Goal: Task Accomplishment & Management: Manage account settings

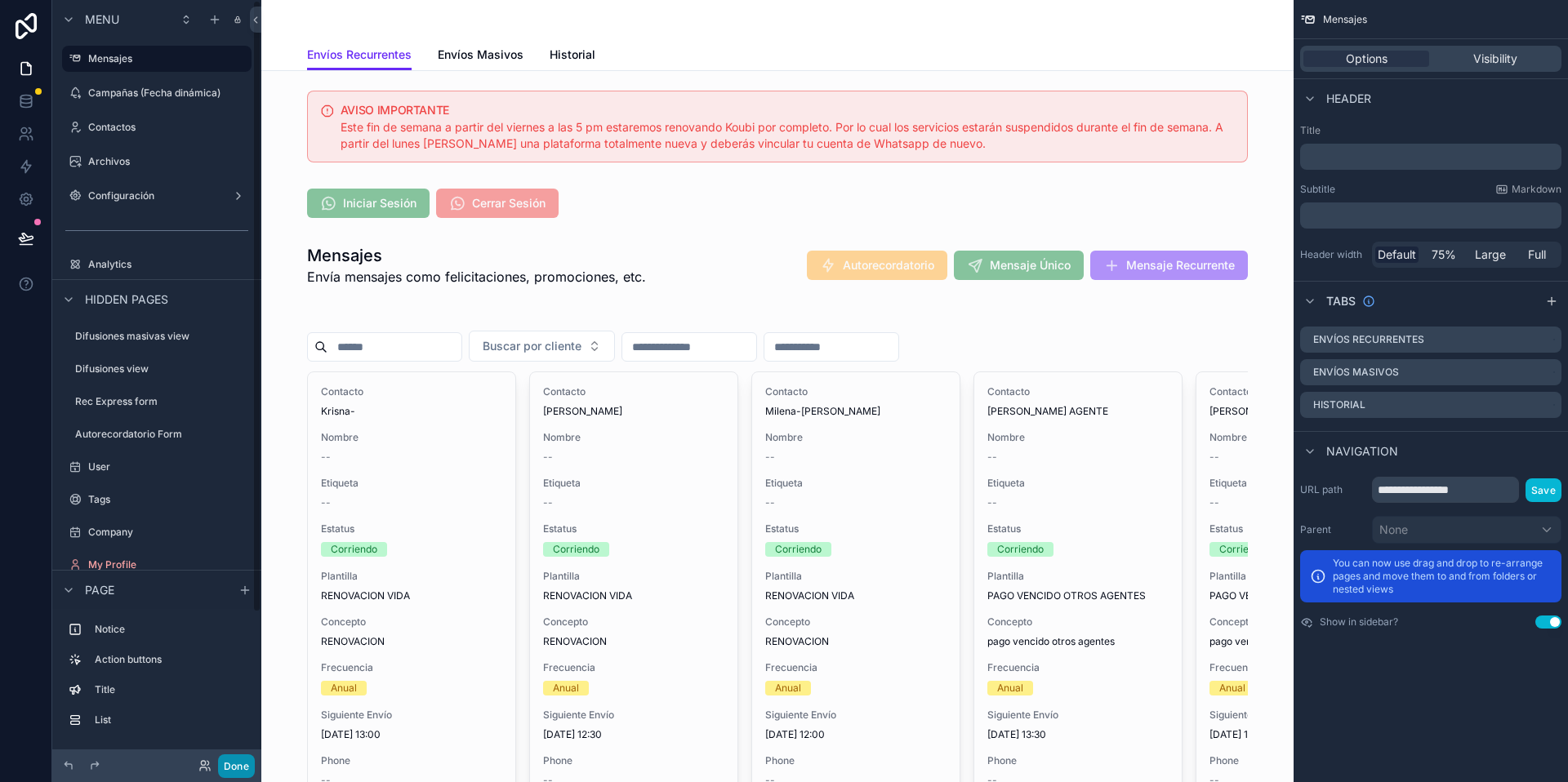
click at [240, 764] on button "Done" at bounding box center [236, 766] width 36 height 23
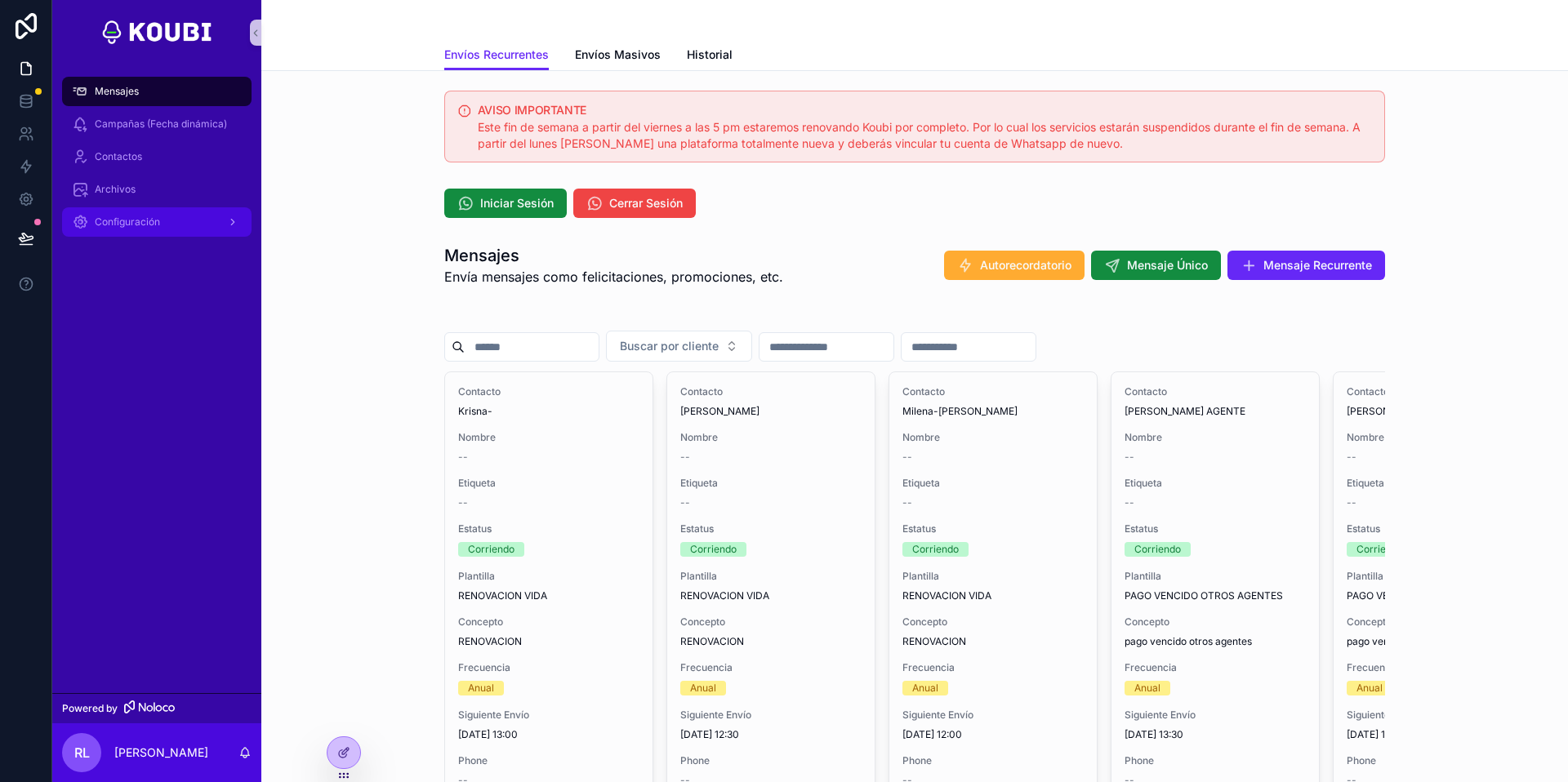
click at [199, 216] on div "Configuración" at bounding box center [157, 222] width 170 height 26
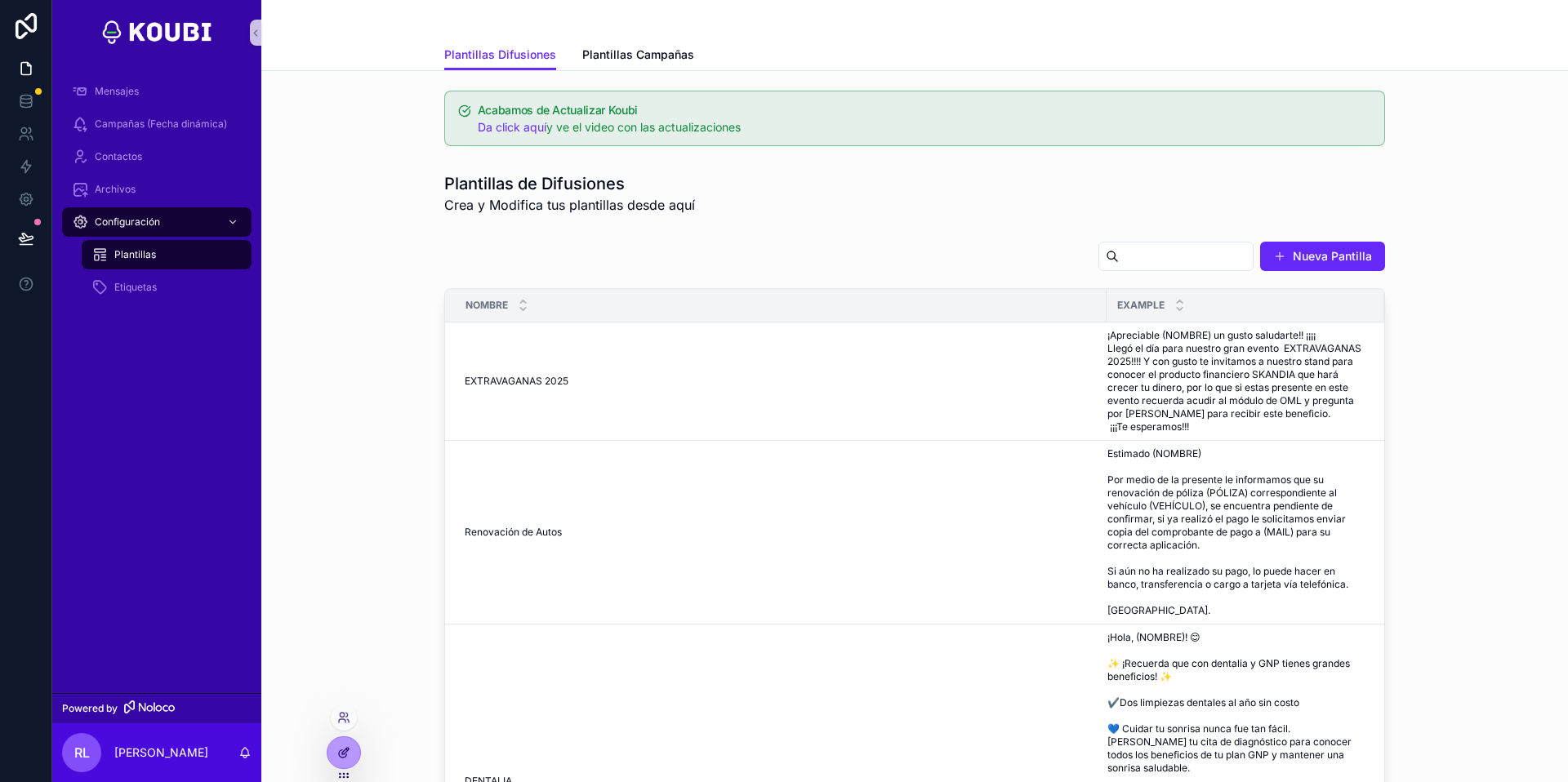
click at [336, 751] on div at bounding box center [344, 753] width 33 height 31
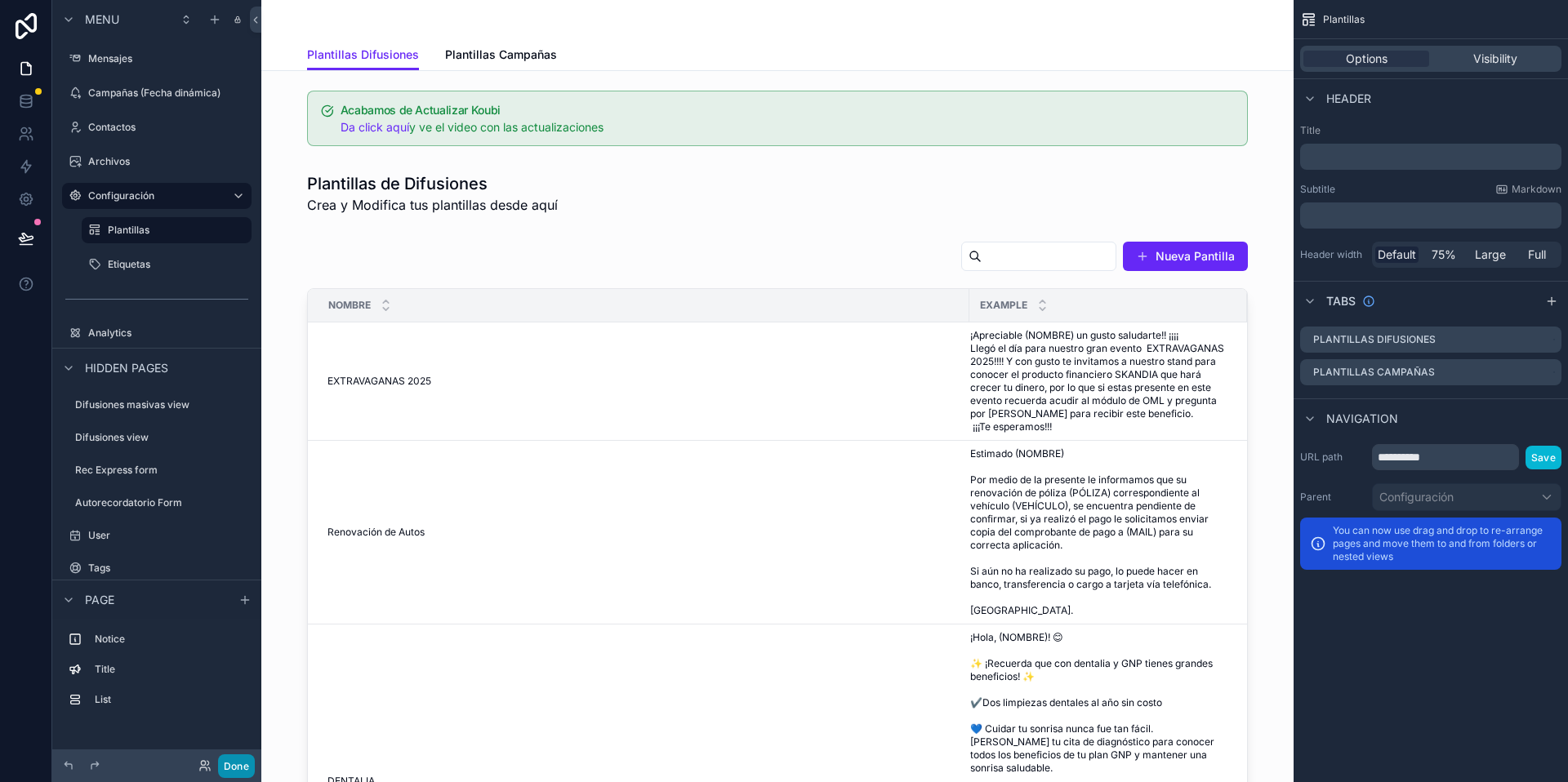
click at [240, 759] on button "Done" at bounding box center [236, 766] width 36 height 23
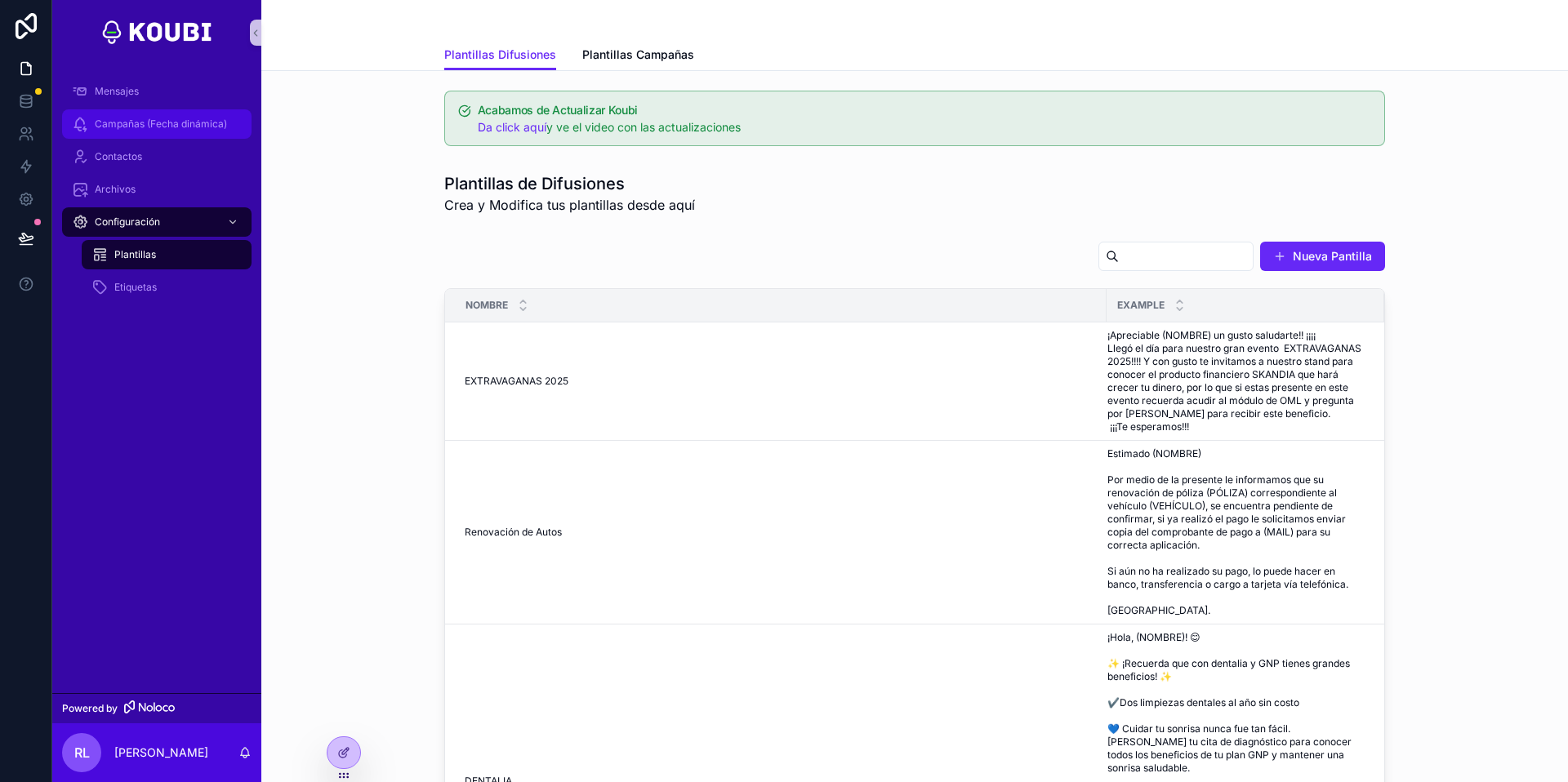
click at [137, 112] on div "Campañas (Fecha dinámica)" at bounding box center [157, 124] width 170 height 26
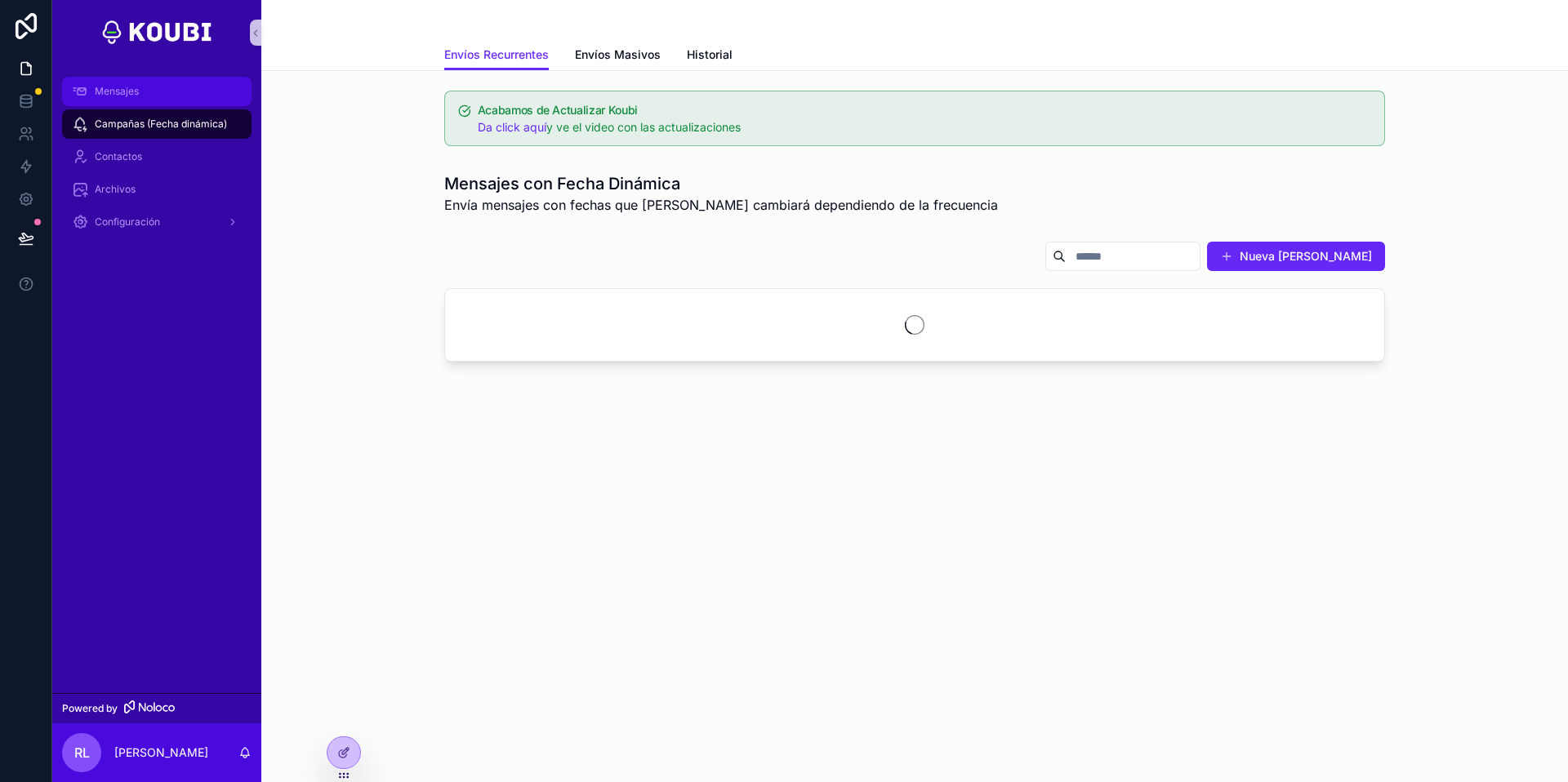
click at [146, 82] on div "Mensajes" at bounding box center [157, 91] width 170 height 26
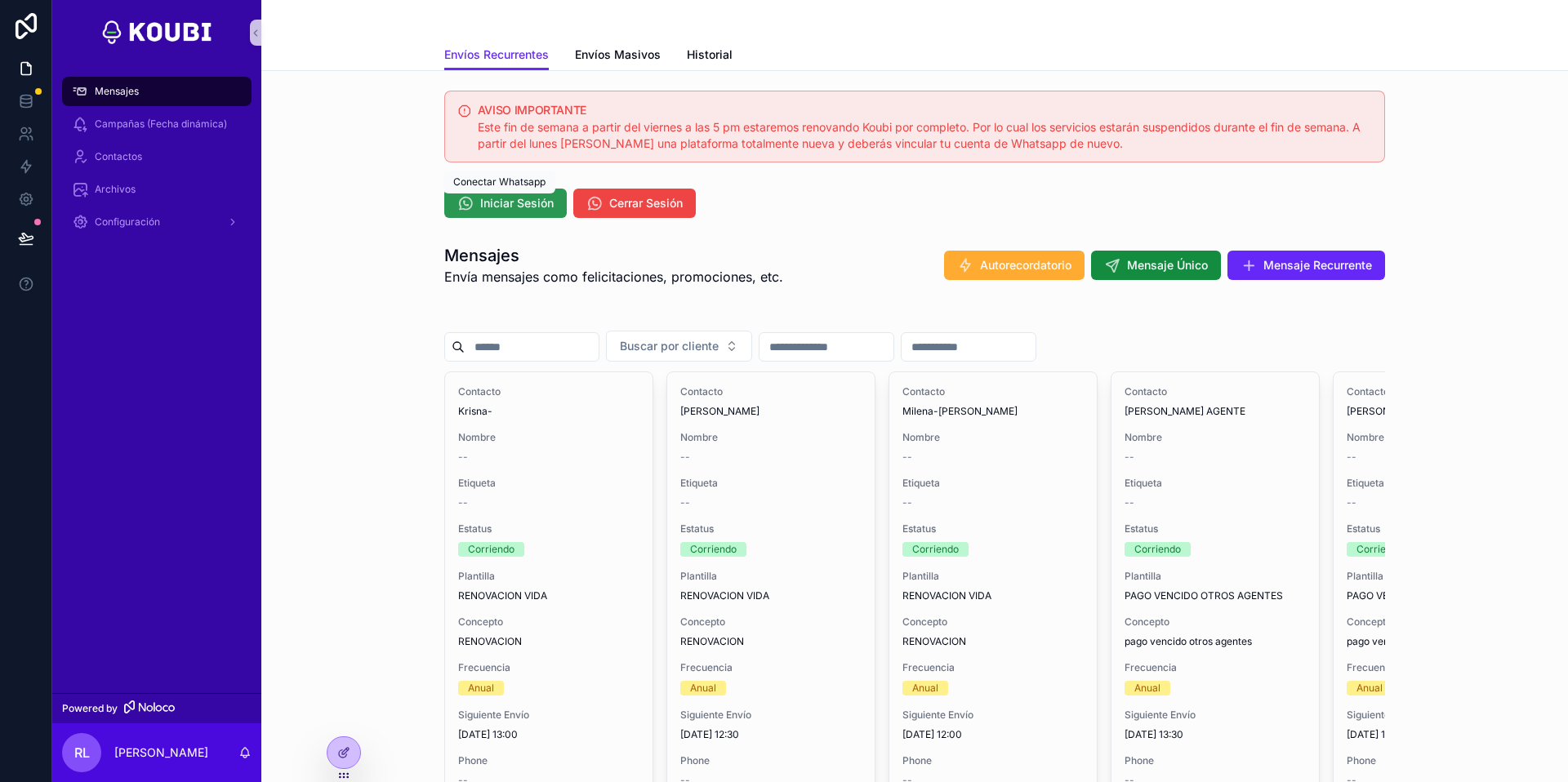
click at [519, 196] on div "Mensajes Campañas (Fecha dinámica) Contactos Archivos Configuración Powered by …" at bounding box center [810, 391] width 1516 height 782
click at [480, 199] on span "Iniciar Sesión" at bounding box center [517, 203] width 74 height 16
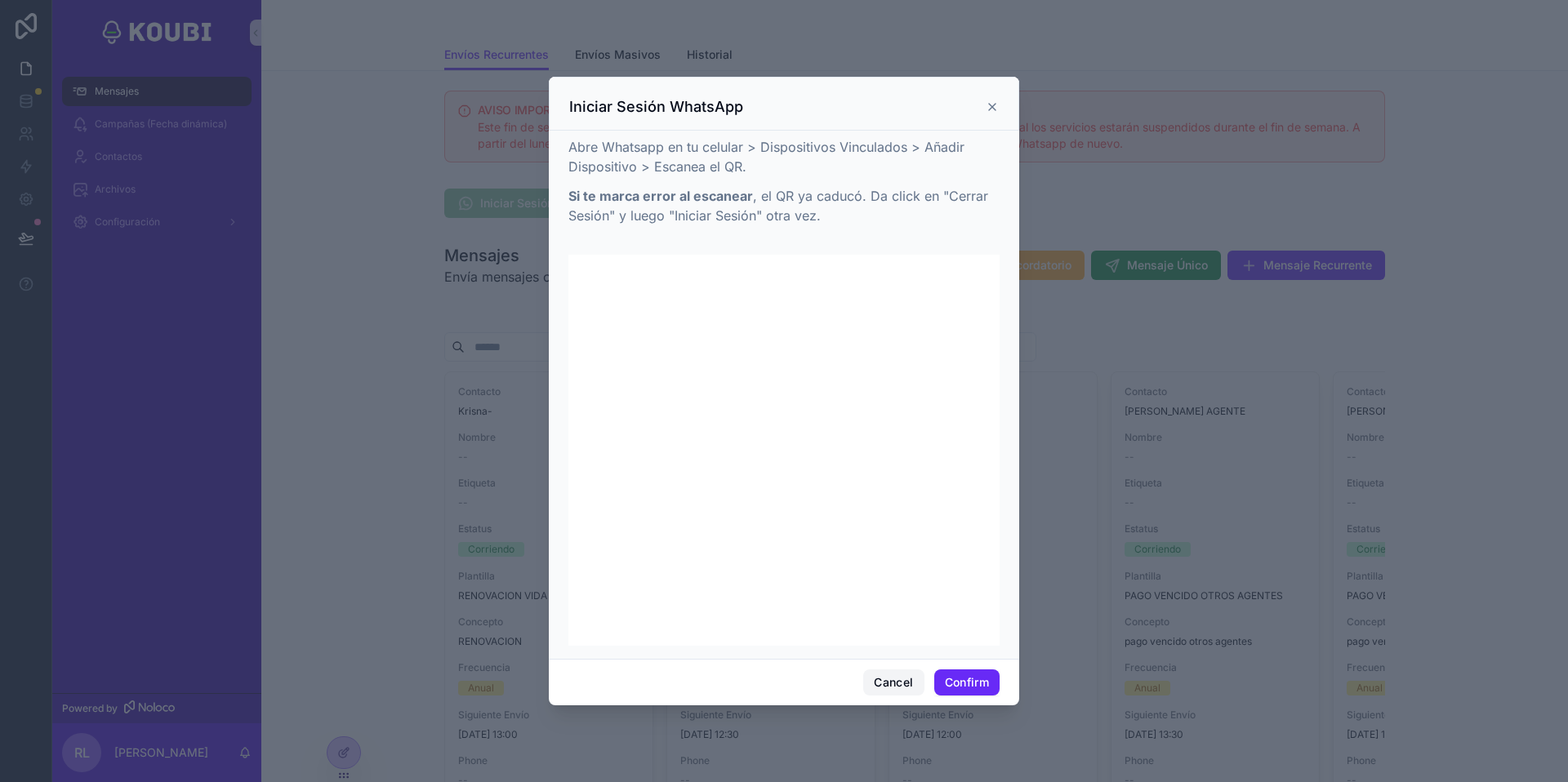
click at [879, 692] on button "Cancel" at bounding box center [894, 682] width 61 height 26
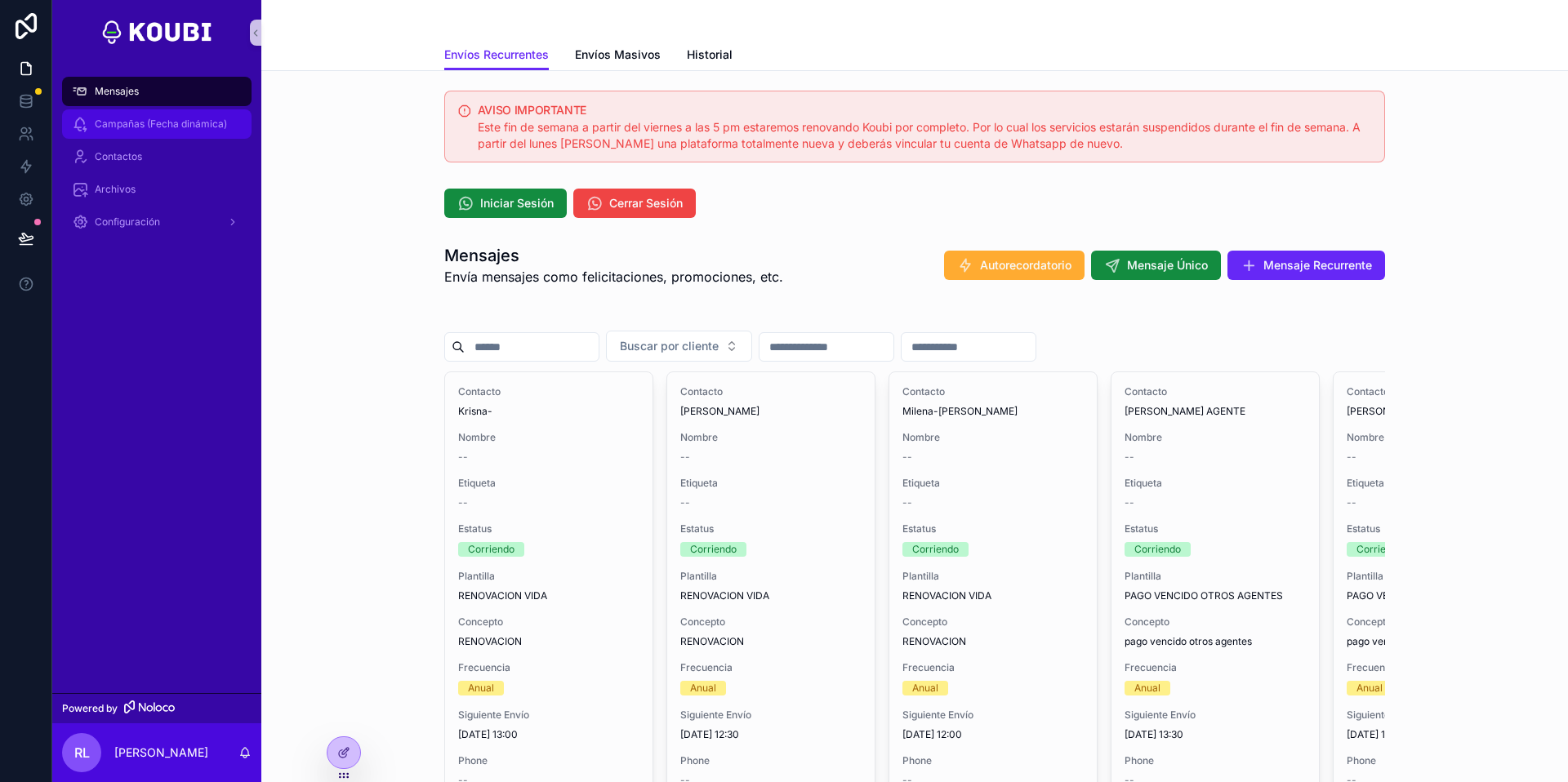
click at [175, 135] on div "Campañas (Fecha dinámica)" at bounding box center [157, 124] width 170 height 26
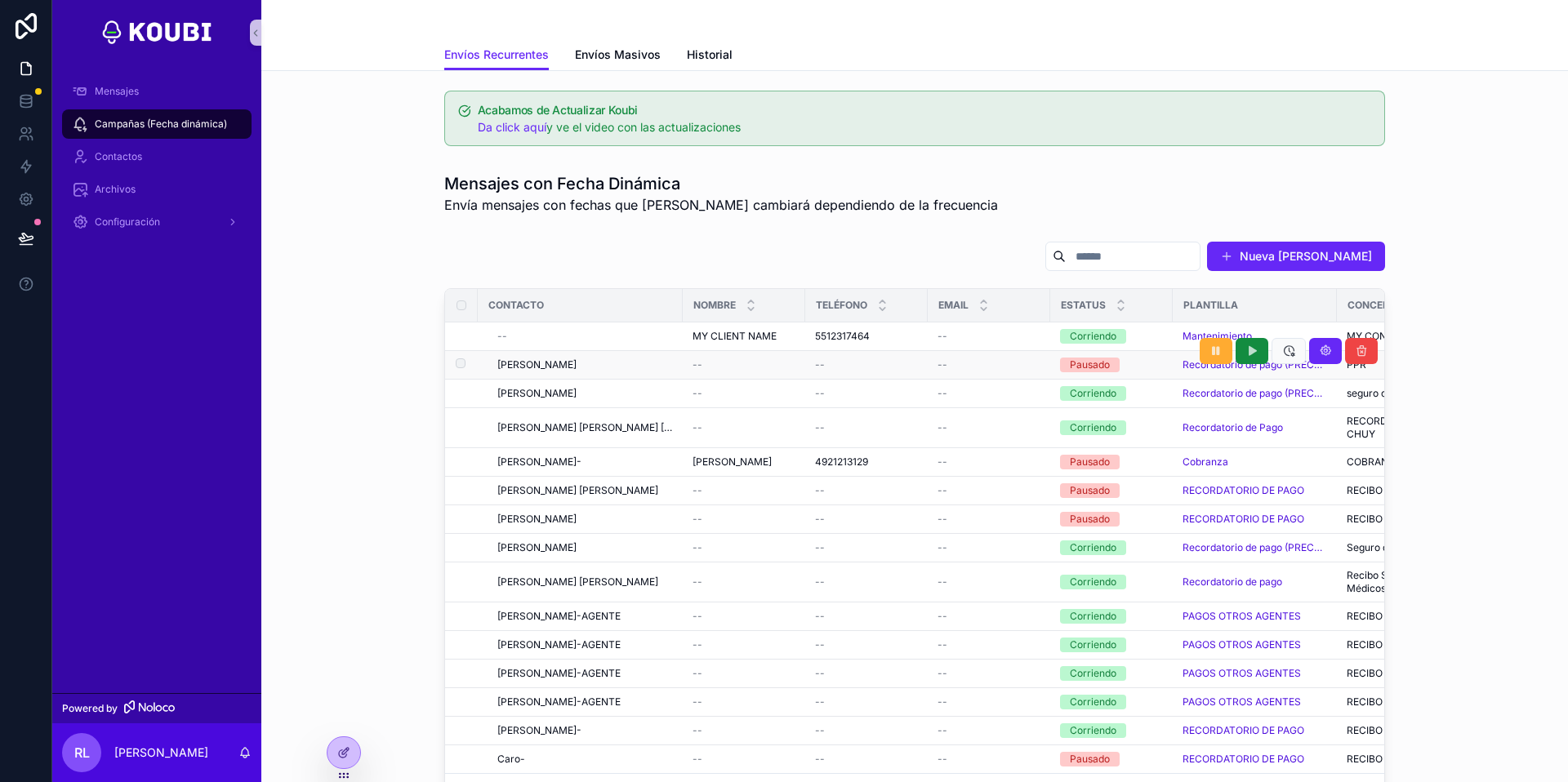
click at [572, 372] on td "[PERSON_NAME]" at bounding box center [580, 365] width 205 height 29
click at [125, 91] on span "Mensajes" at bounding box center [116, 91] width 44 height 13
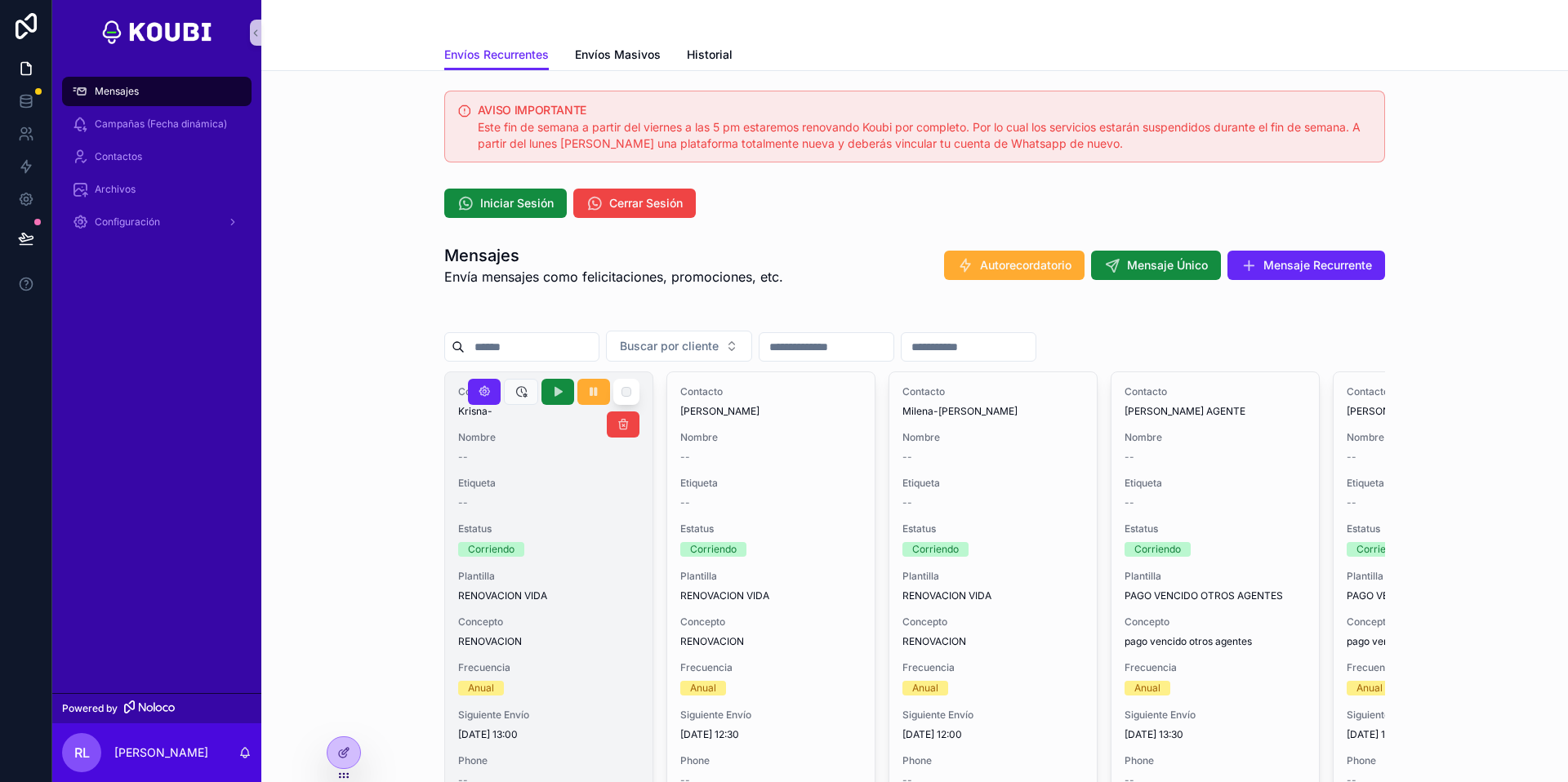
click at [552, 440] on span "Nombre" at bounding box center [548, 437] width 181 height 13
click at [577, 485] on span "Etiqueta" at bounding box center [548, 483] width 181 height 13
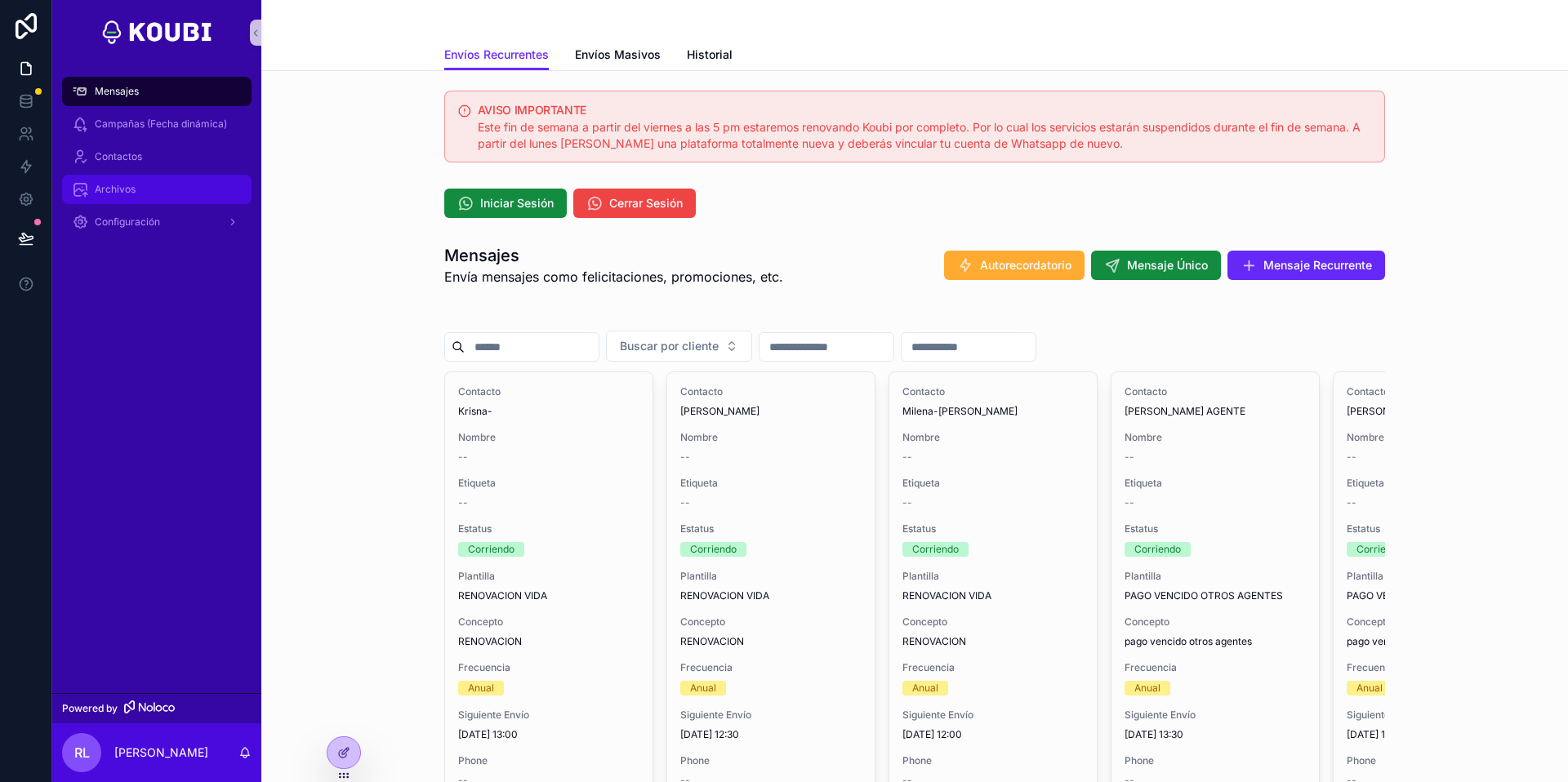
click at [125, 196] on div "Archivos" at bounding box center [157, 189] width 170 height 26
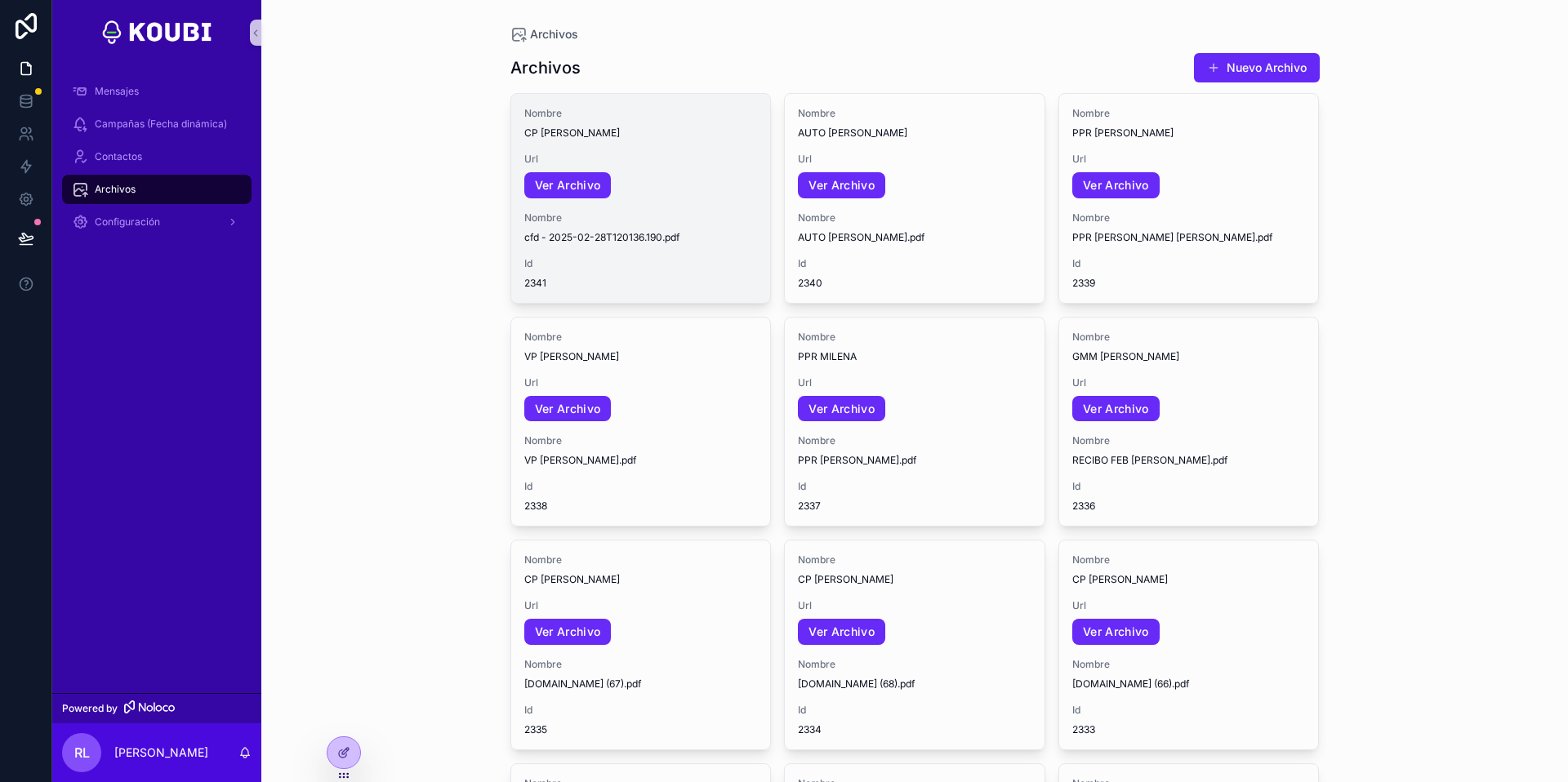
click at [739, 248] on div "Nombre CP [PERSON_NAME] Url Ver Archivo Nombre cfd - 2025-02-28T120136.190.pdf …" at bounding box center [642, 198] width 260 height 209
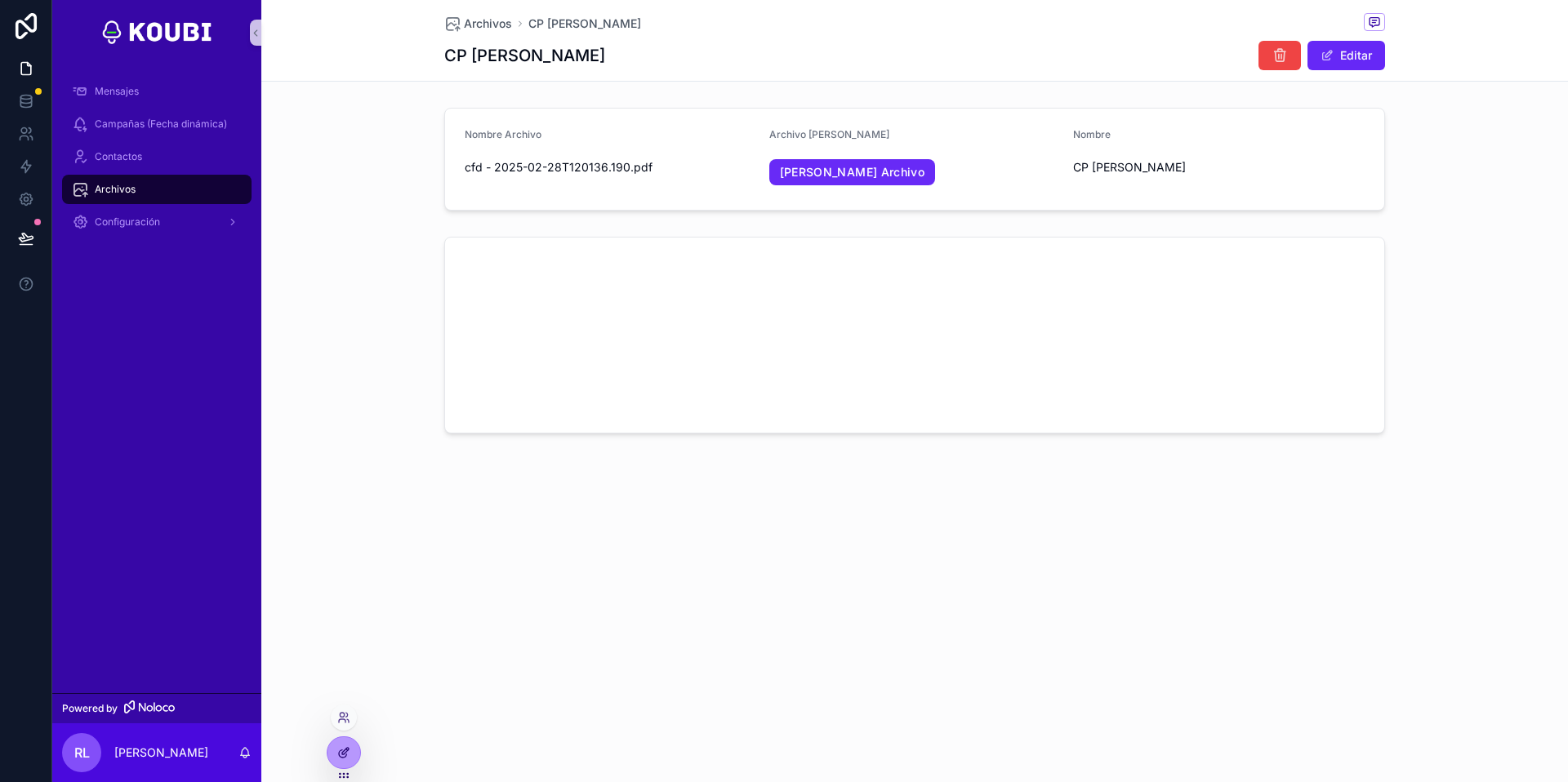
click at [336, 745] on div at bounding box center [344, 753] width 33 height 31
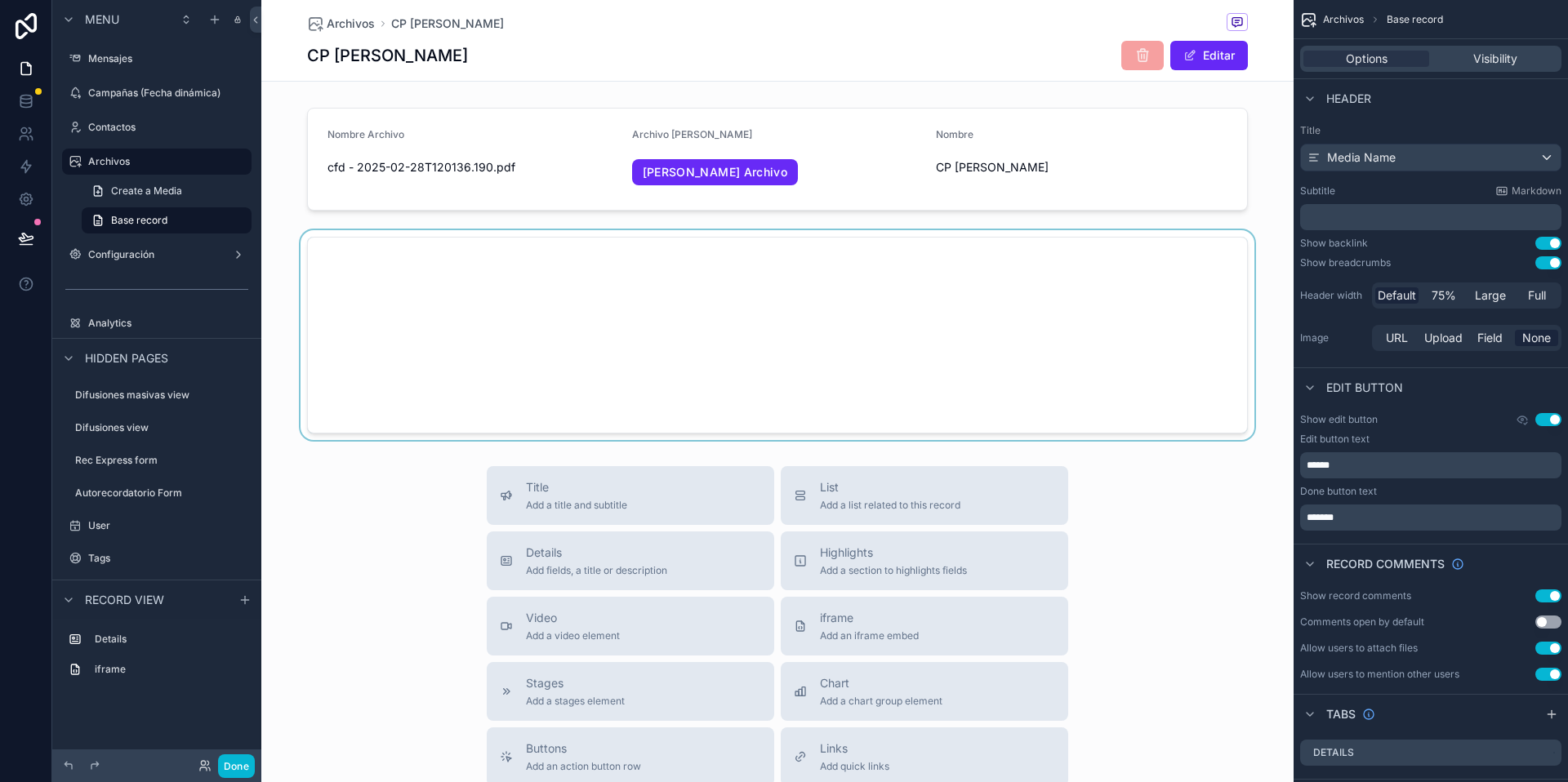
click at [772, 276] on div "scrollable content" at bounding box center [777, 336] width 1032 height 211
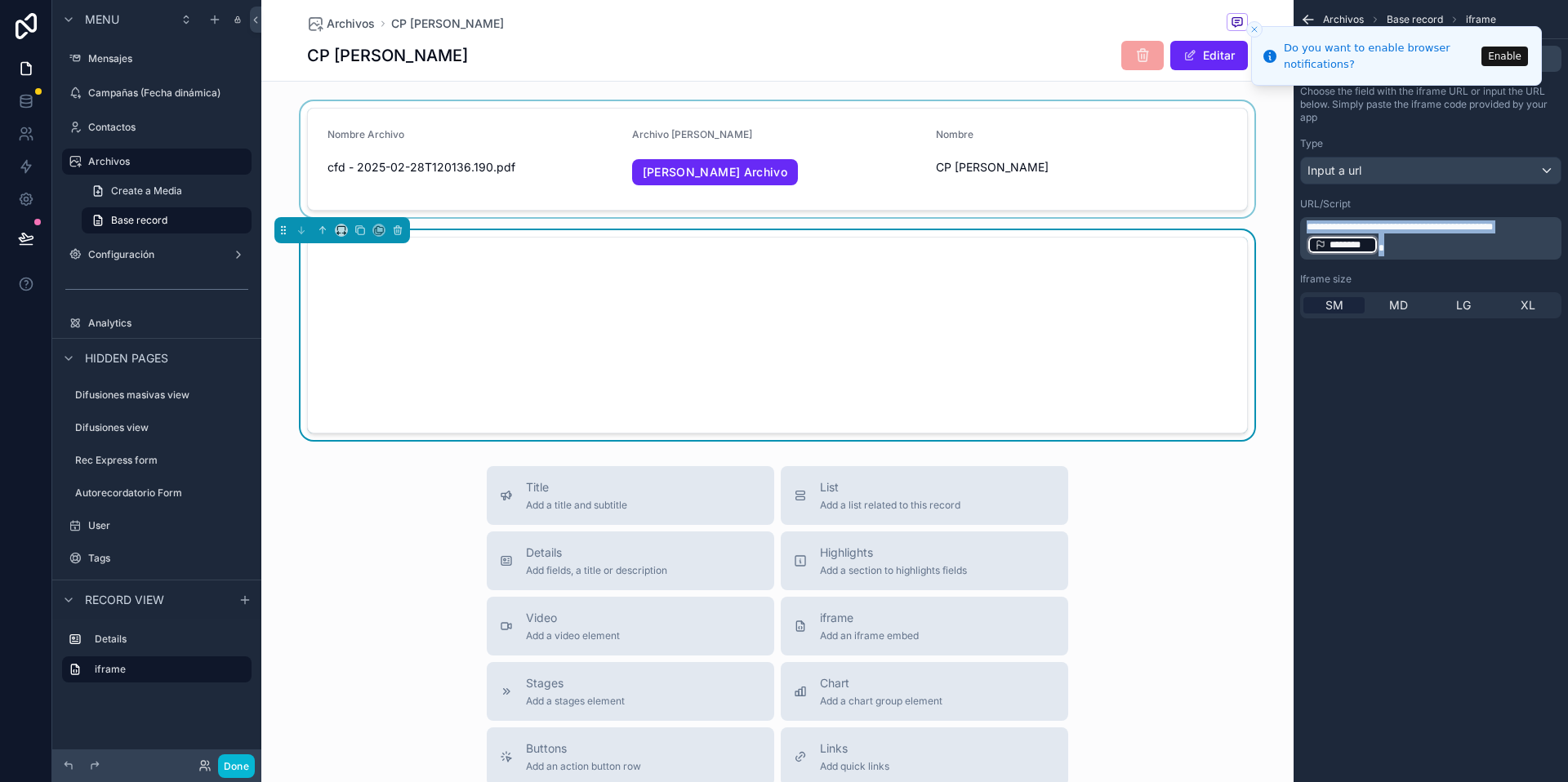
drag, startPoint x: 1397, startPoint y: 248, endPoint x: 1277, endPoint y: 216, distance: 124.2
click at [1277, 216] on div "Mensajes Campañas (Fecha dinámica) Contactos Archivos Configuración Powered by …" at bounding box center [914, 391] width 1307 height 782
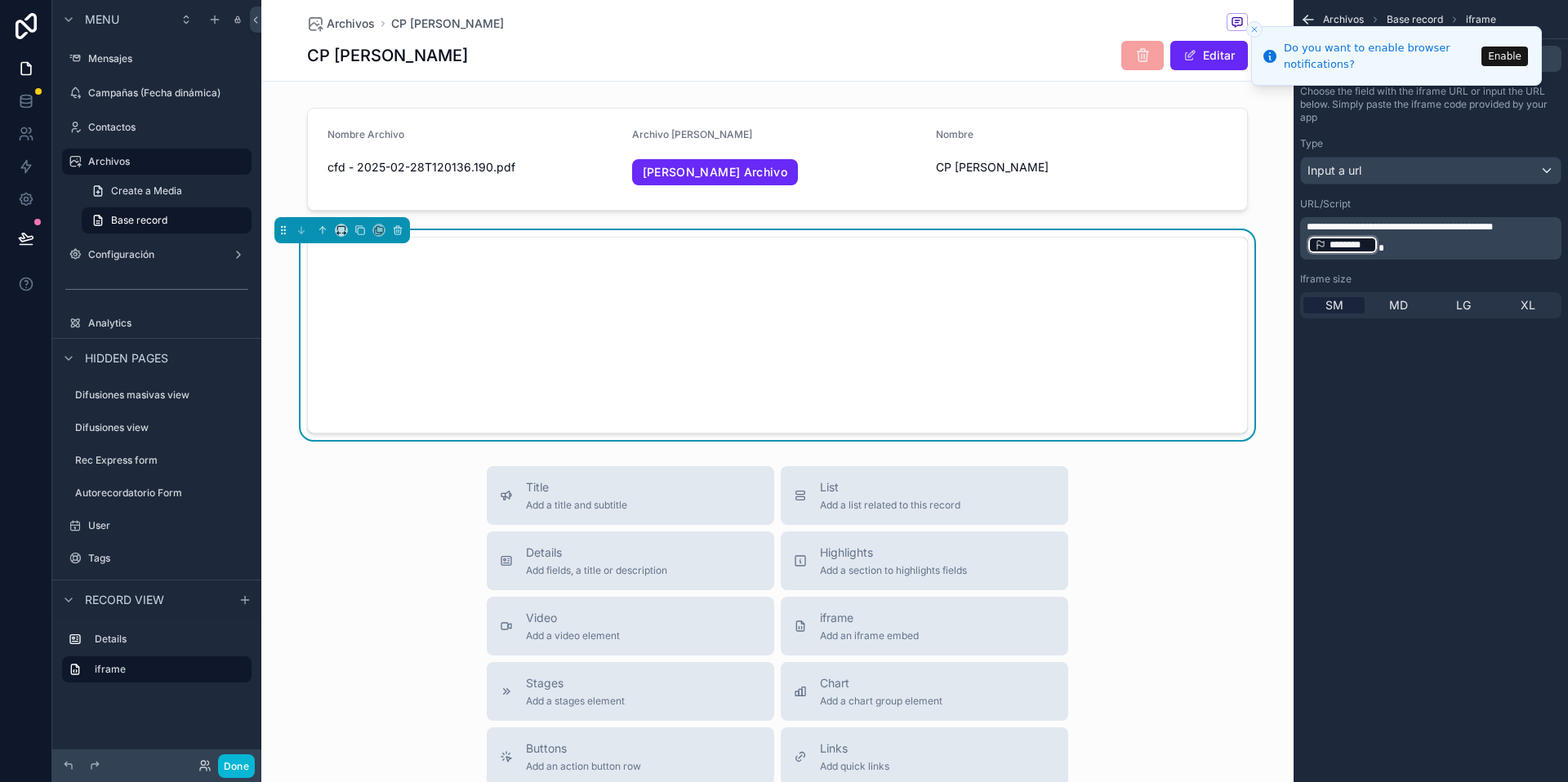
click at [1264, 514] on div "Title Add a title and subtitle List Add a list related to this record Details A…" at bounding box center [777, 757] width 1032 height 582
click at [232, 775] on button "Done" at bounding box center [236, 766] width 36 height 23
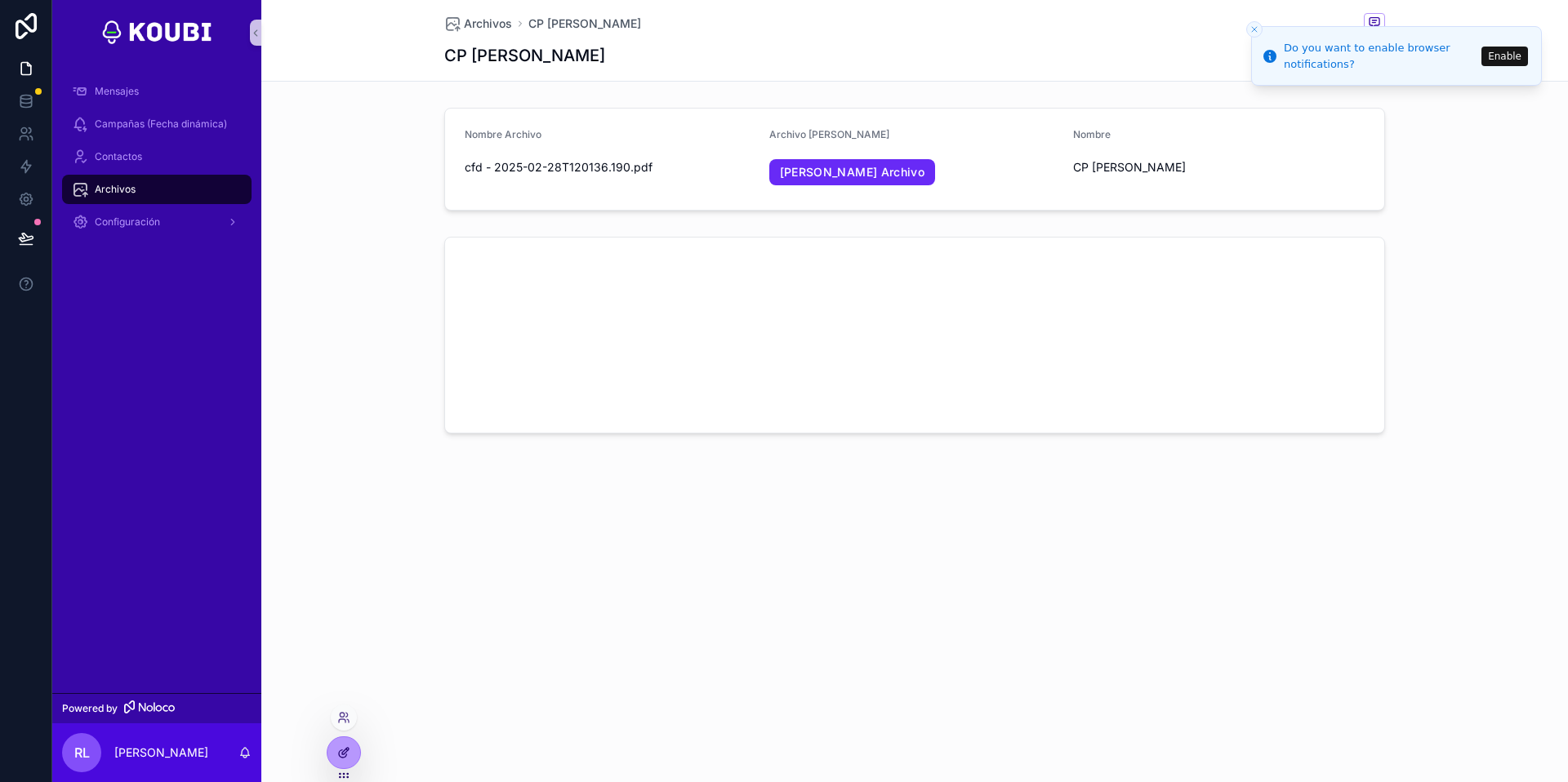
click at [334, 760] on div at bounding box center [344, 753] width 33 height 31
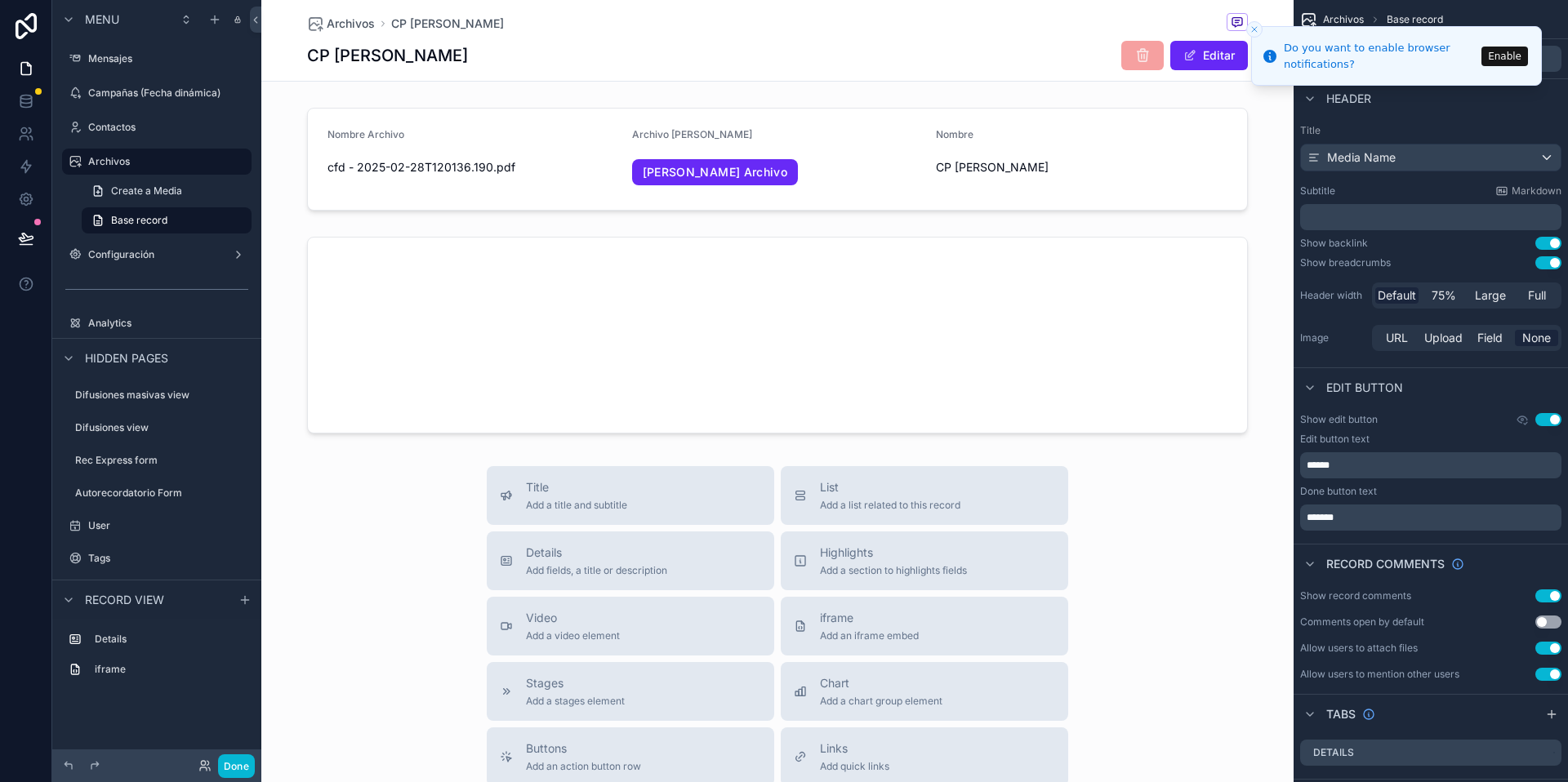
click at [1254, 28] on icon "Close toast" at bounding box center [1254, 29] width 10 height 10
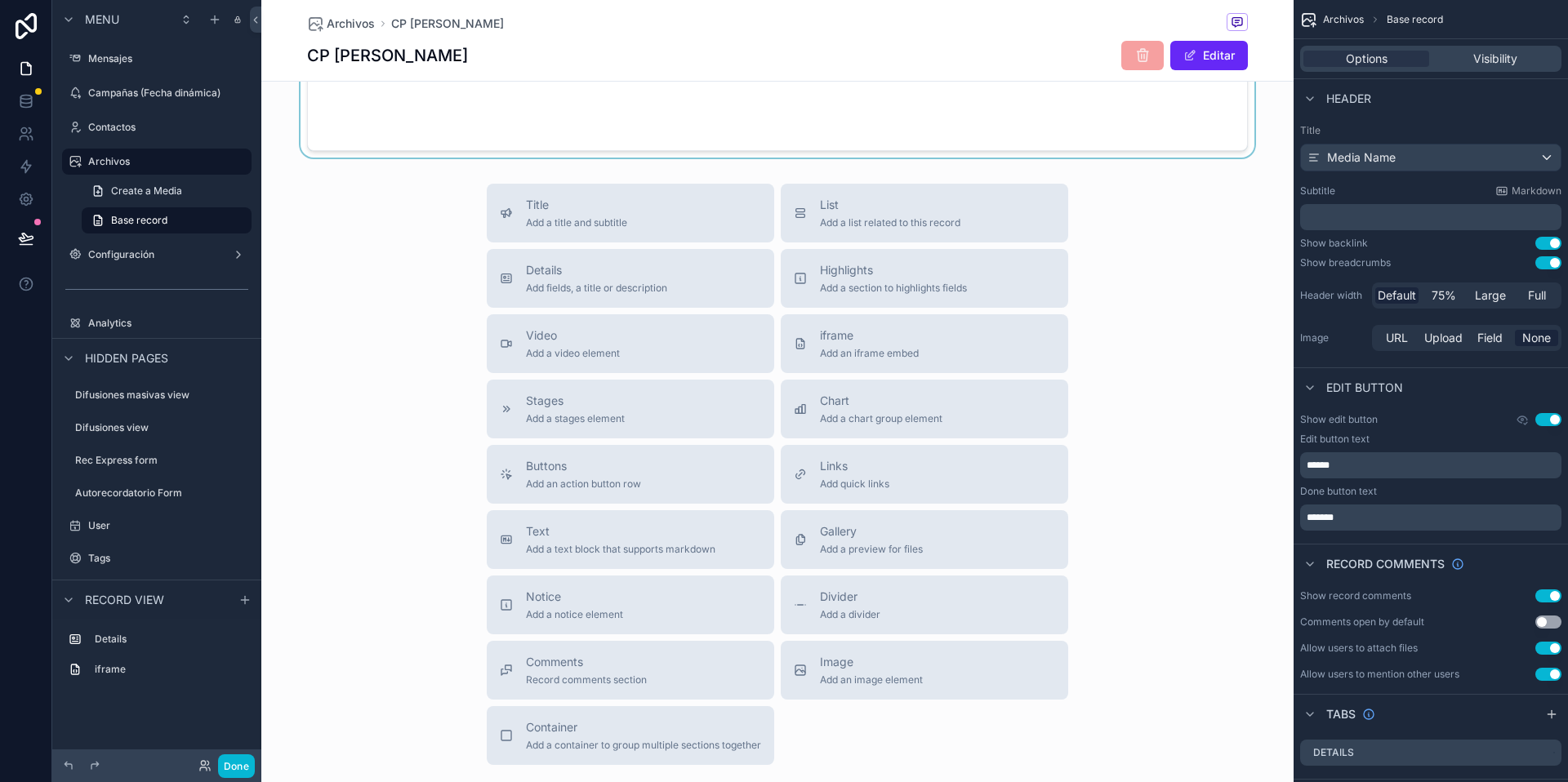
scroll to position [108, 0]
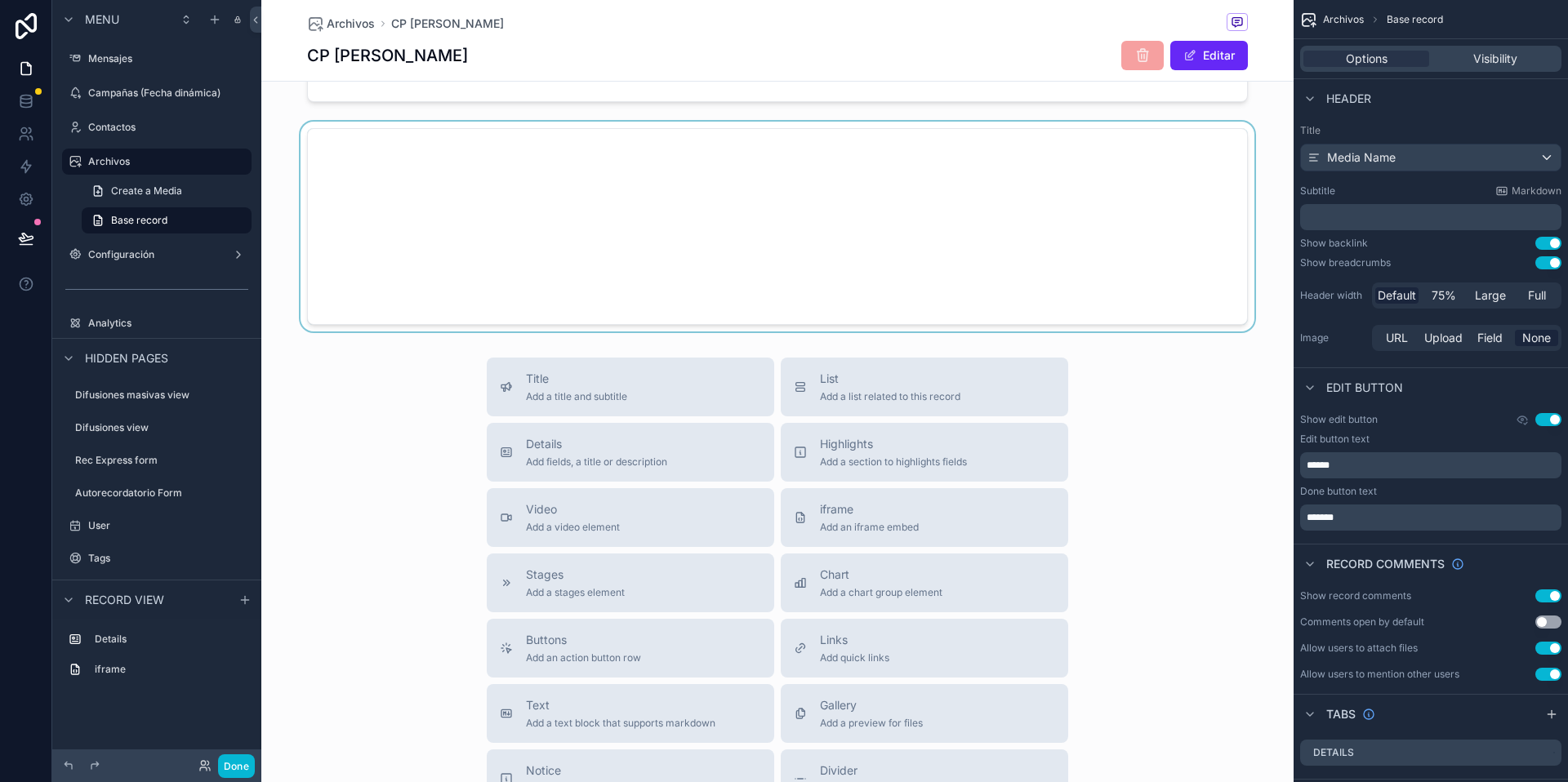
click at [611, 149] on div "scrollable content" at bounding box center [777, 226] width 1032 height 211
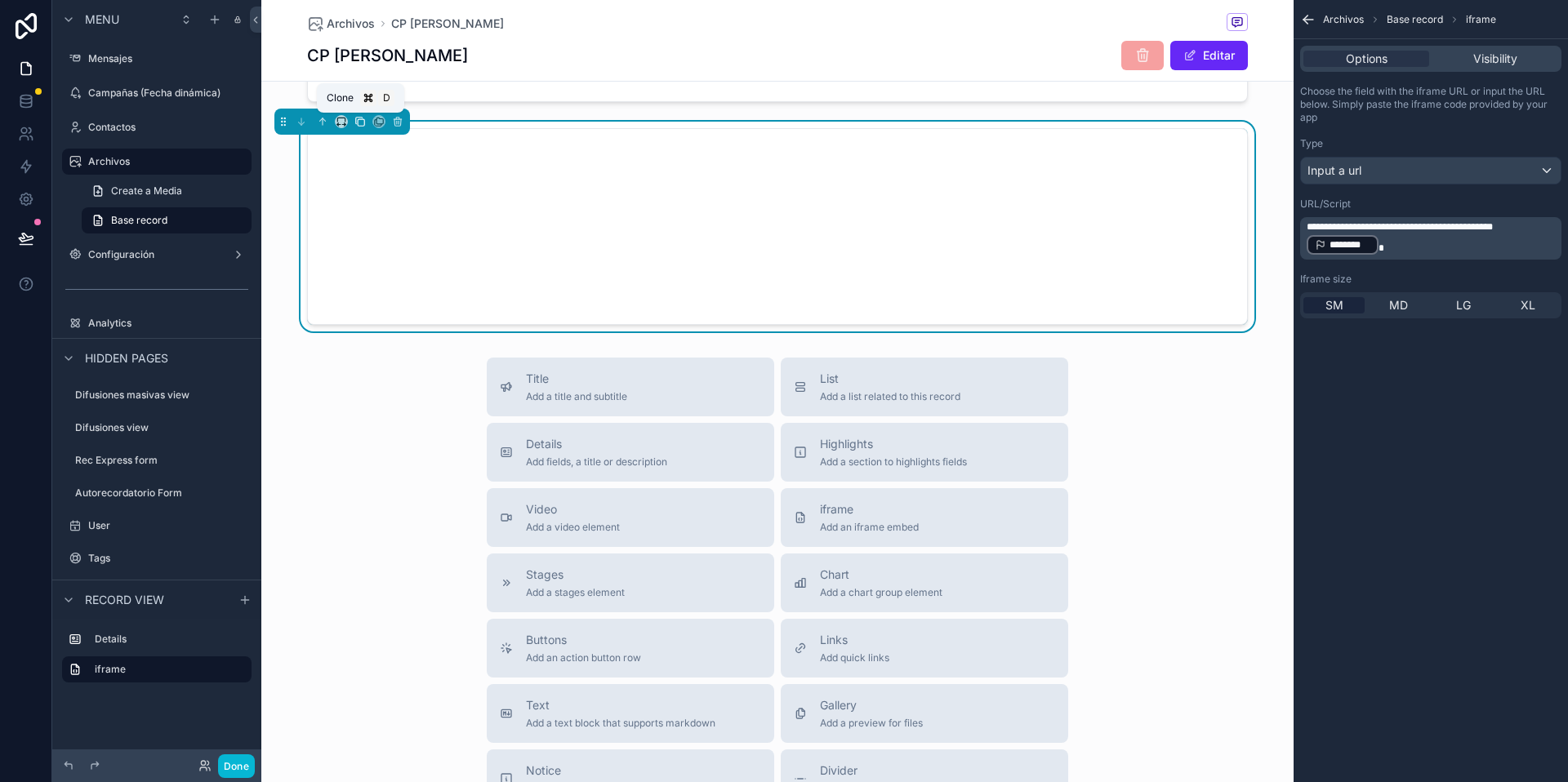
click at [362, 123] on icon "scrollable content" at bounding box center [360, 121] width 11 height 11
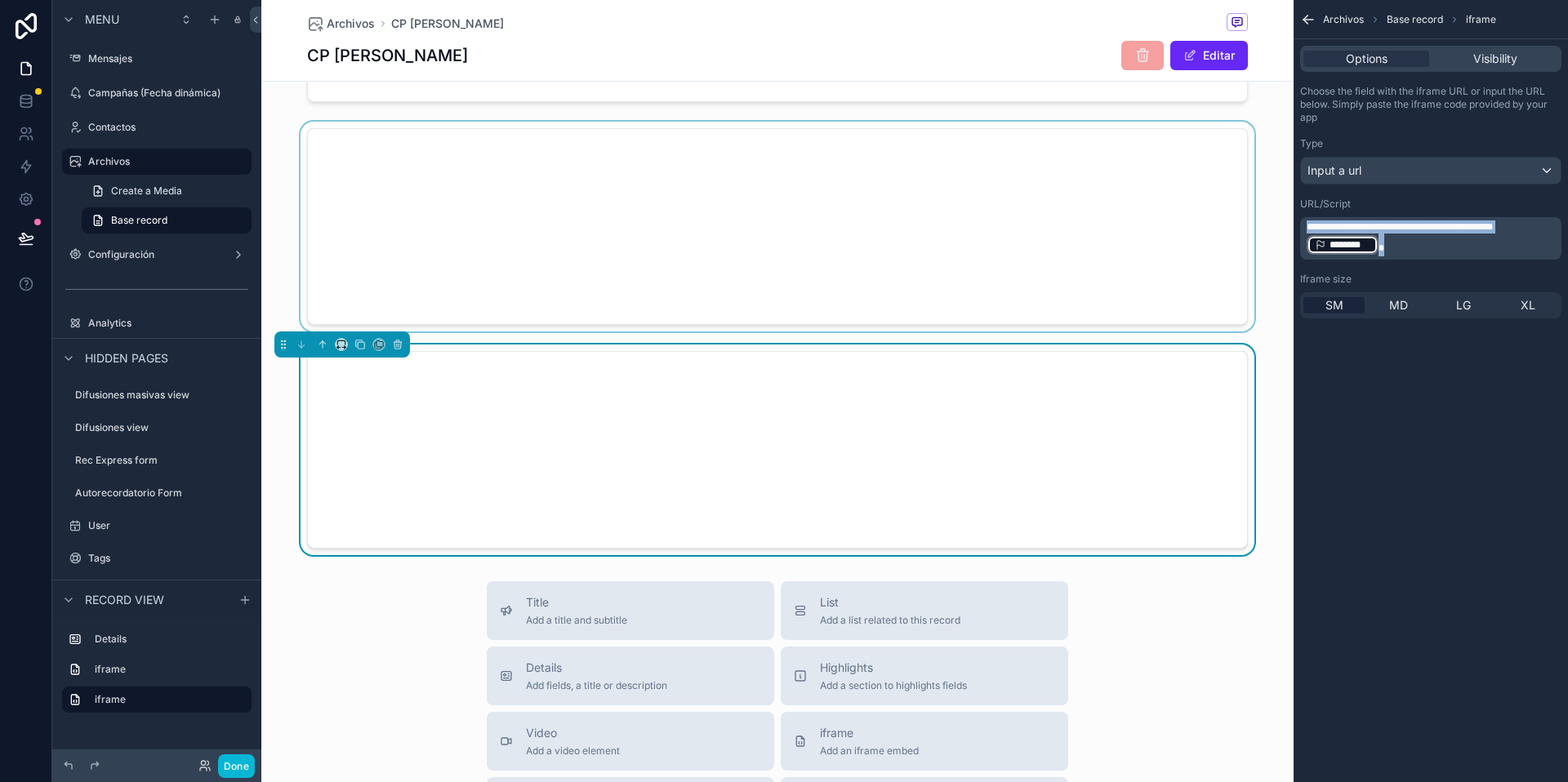
drag, startPoint x: 1410, startPoint y: 244, endPoint x: 1245, endPoint y: 207, distance: 169.1
click at [1245, 207] on div "Mensajes Campañas (Fecha dinámica) Contactos Archivos Configuración Powered by …" at bounding box center [914, 391] width 1307 height 782
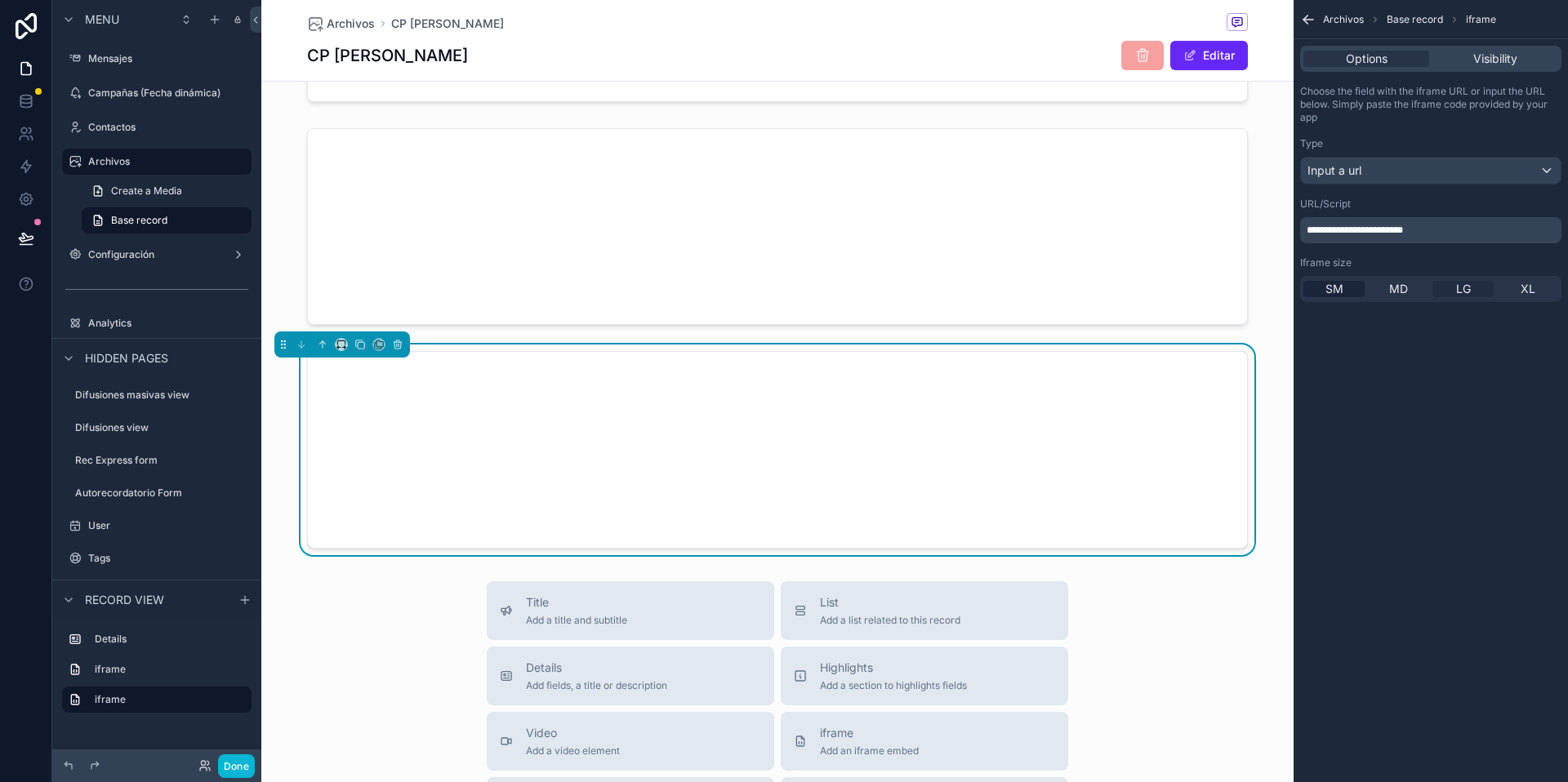
click at [1456, 287] on span "LG" at bounding box center [1463, 289] width 15 height 16
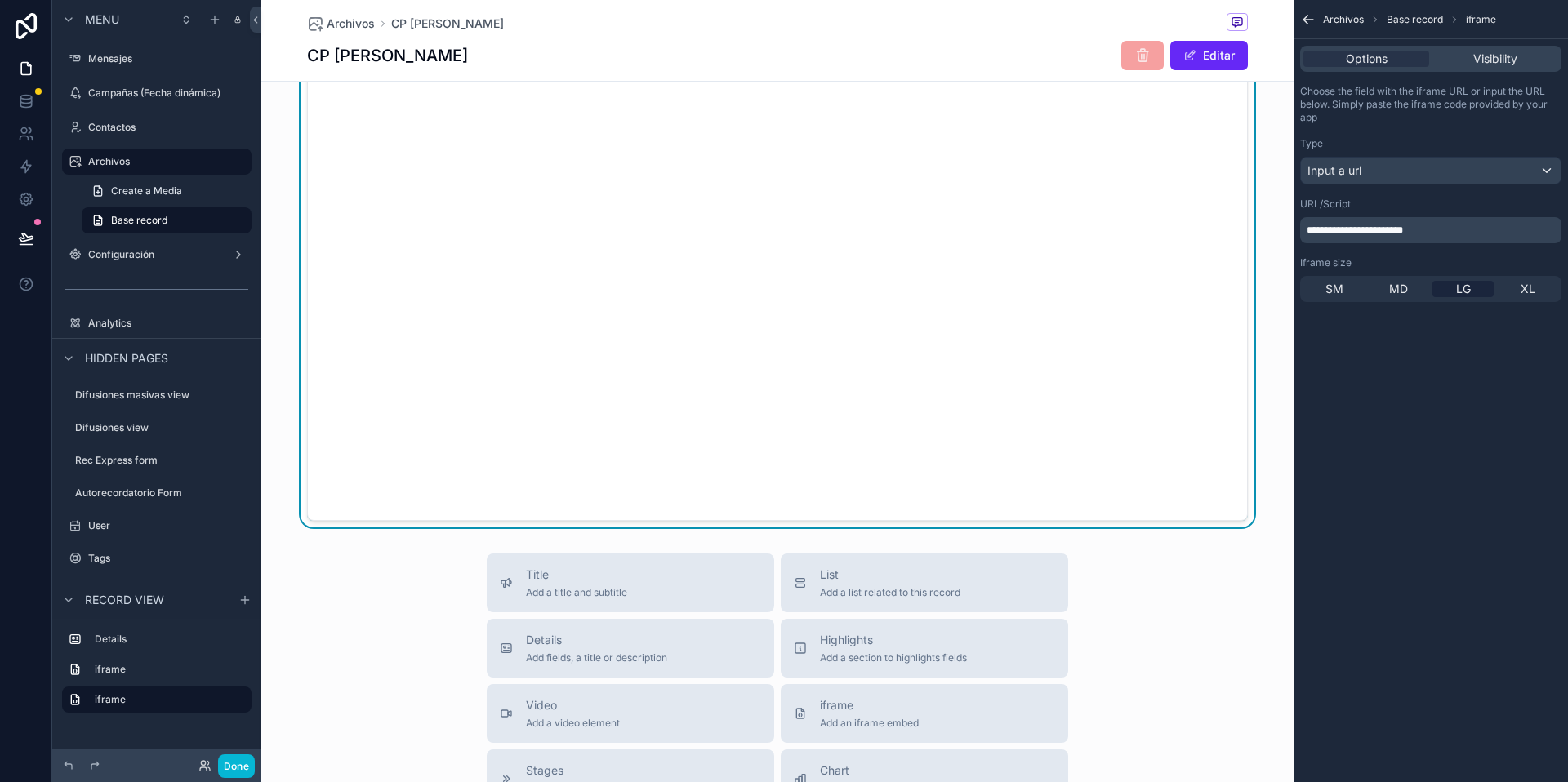
scroll to position [461, 0]
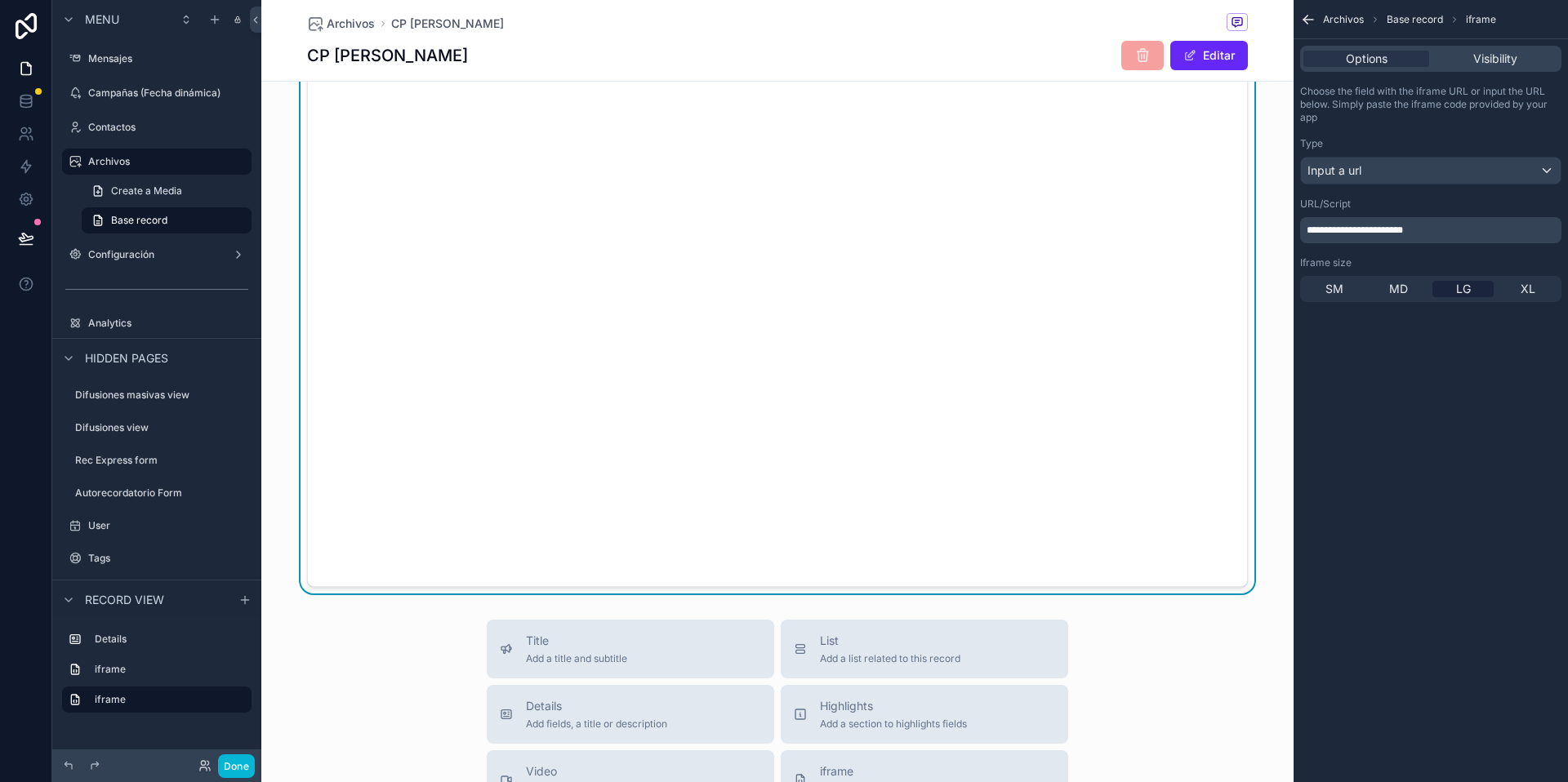
click at [1421, 224] on div "**********" at bounding box center [1430, 231] width 261 height 26
click at [245, 754] on button "Done" at bounding box center [236, 766] width 36 height 23
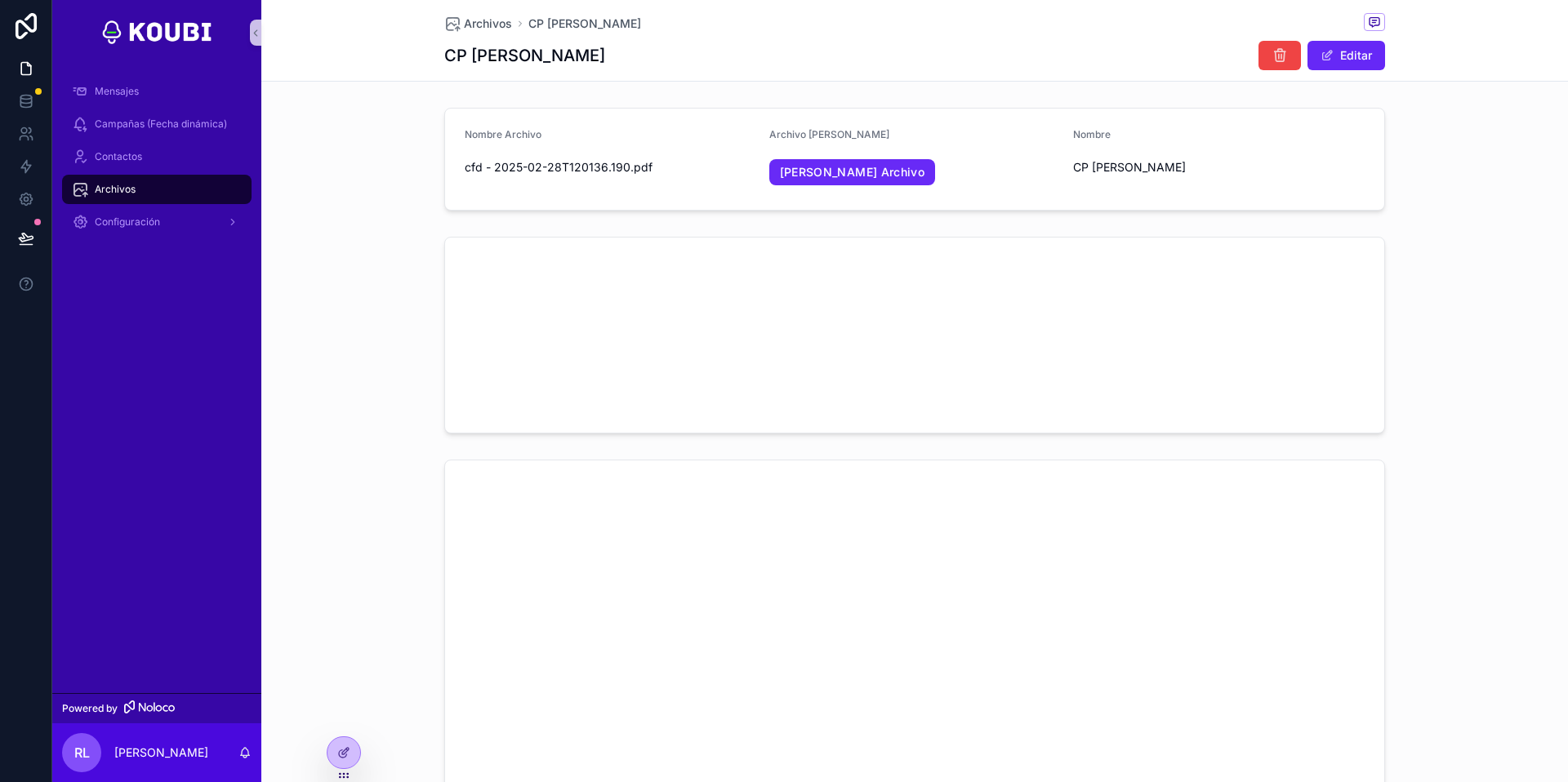
scroll to position [282, 0]
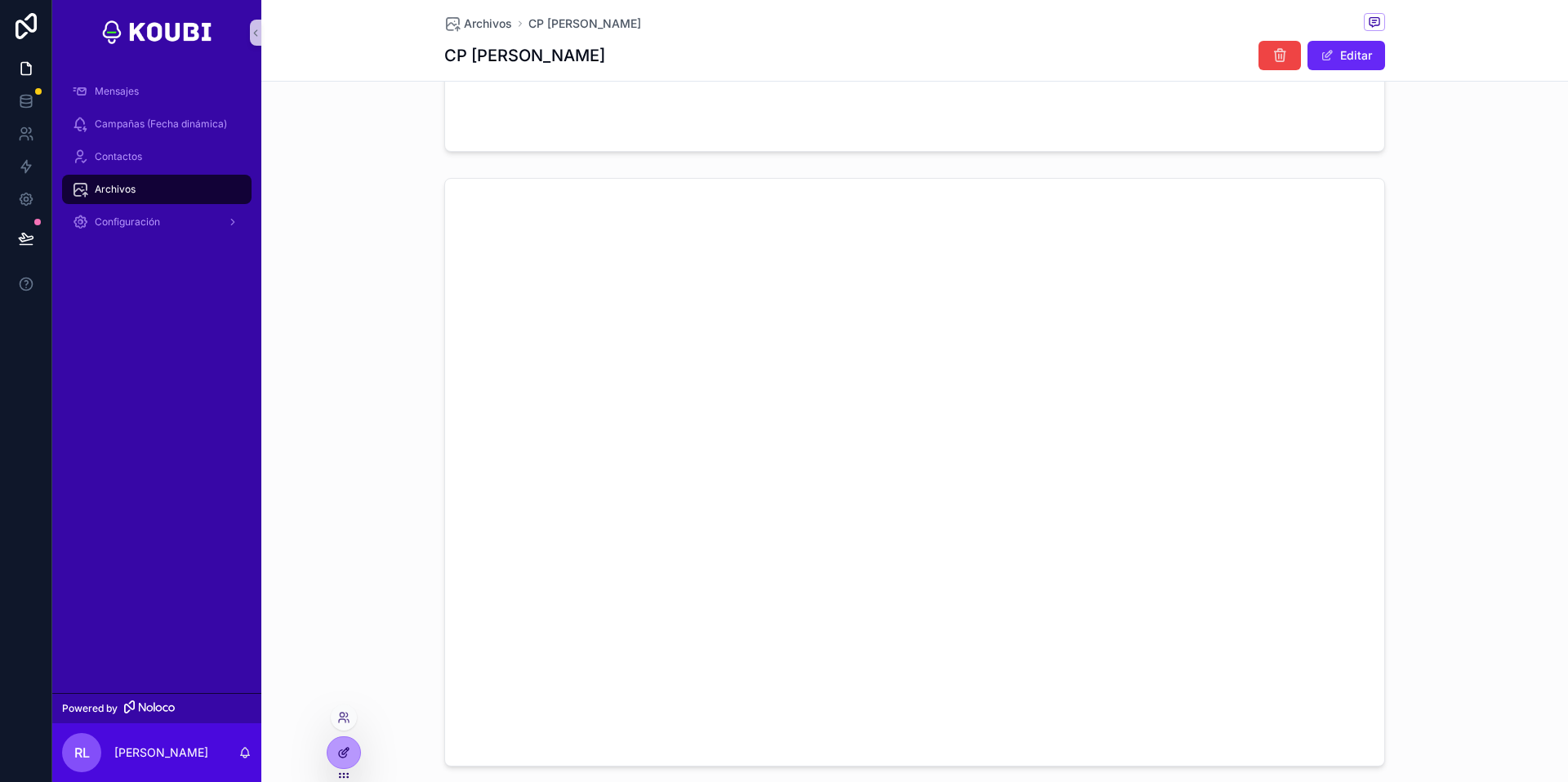
click at [340, 755] on icon at bounding box center [343, 753] width 13 height 13
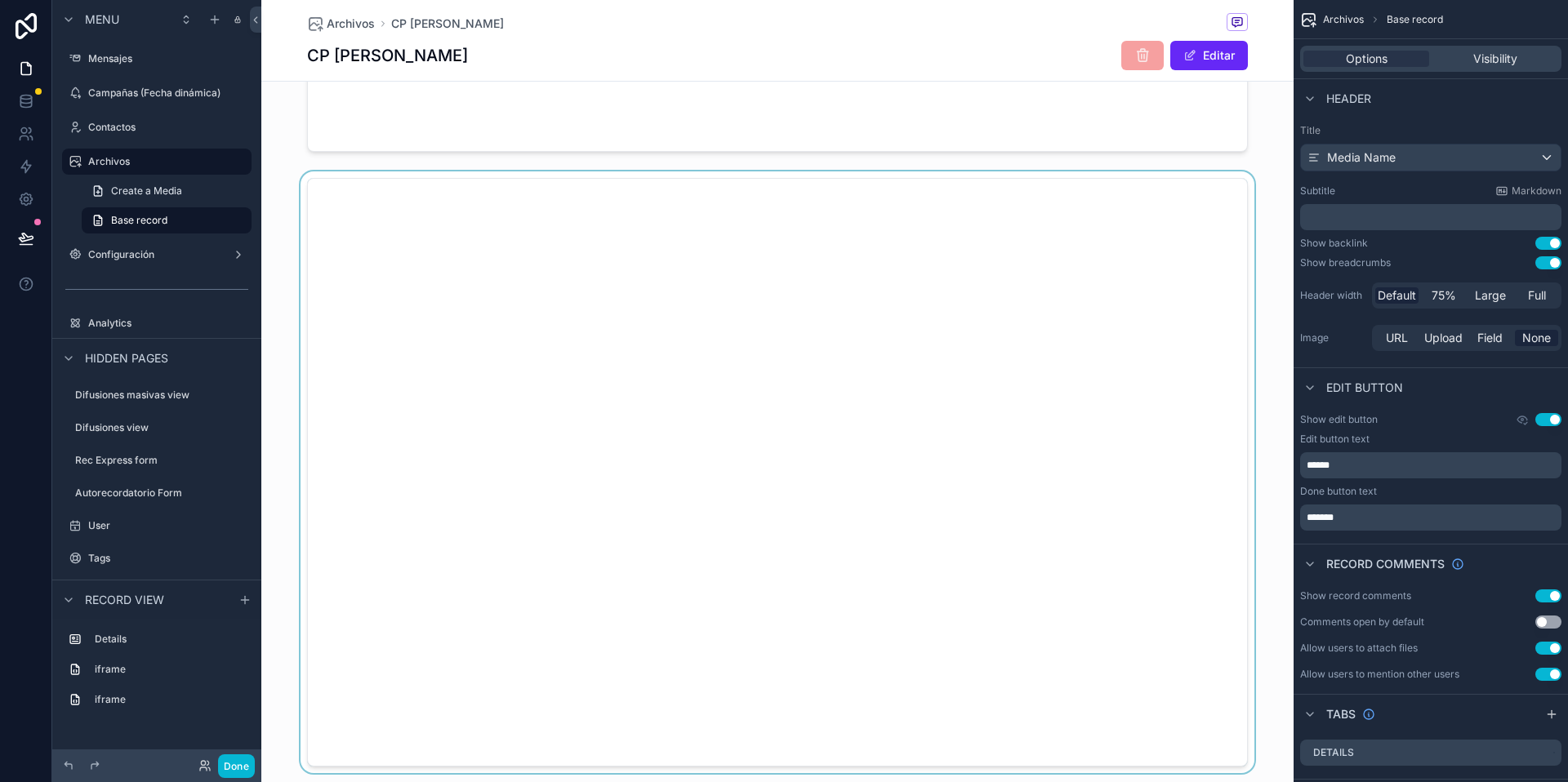
click at [802, 192] on div "scrollable content" at bounding box center [777, 472] width 1032 height 602
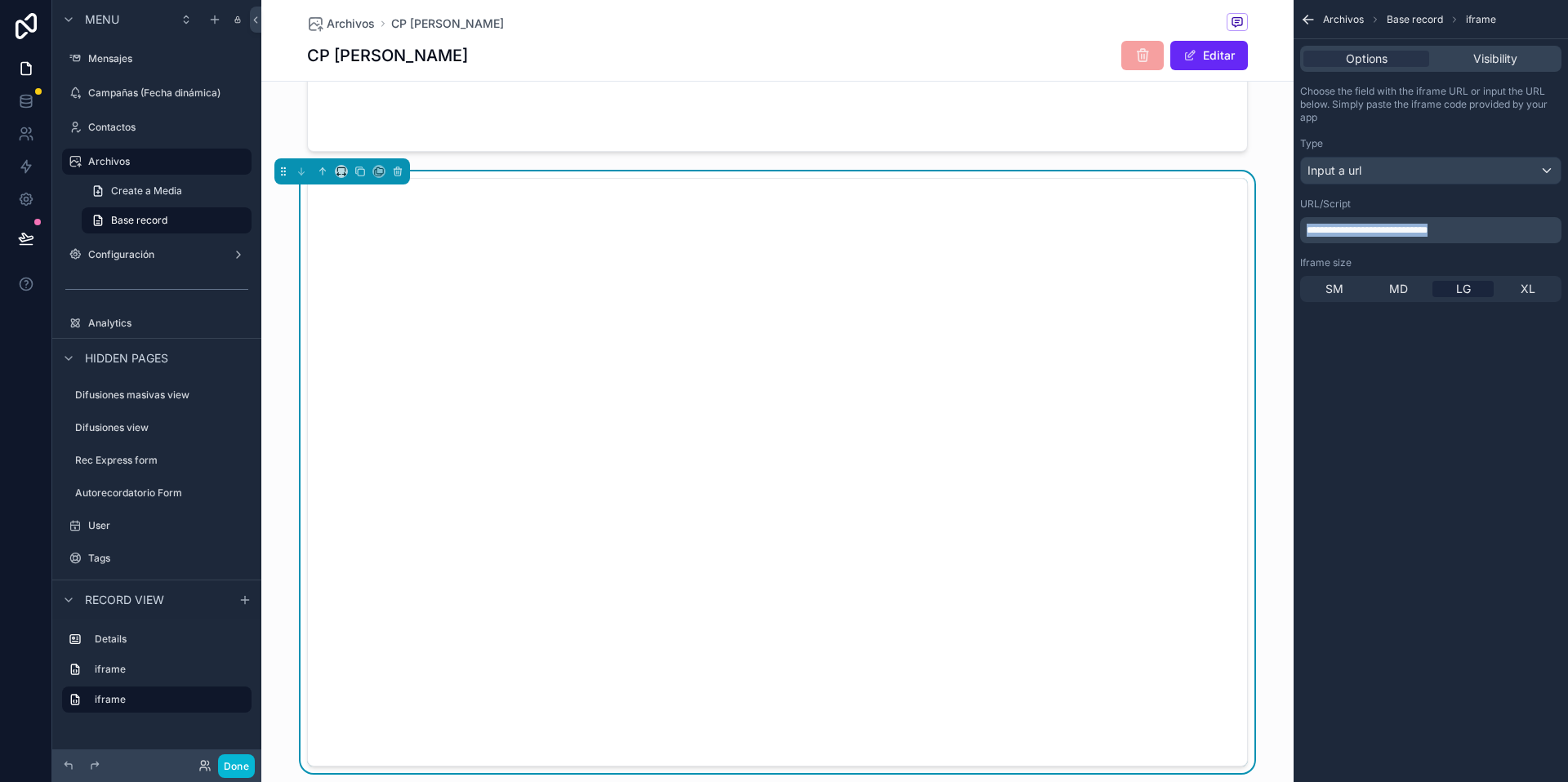
drag, startPoint x: 1338, startPoint y: 220, endPoint x: 1269, endPoint y: 218, distance: 69.0
click at [1269, 218] on div "Mensajes Campañas (Fecha dinámica) Contactos Archivos Configuración Powered by …" at bounding box center [914, 391] width 1307 height 782
click at [395, 170] on icon "scrollable content" at bounding box center [397, 171] width 11 height 11
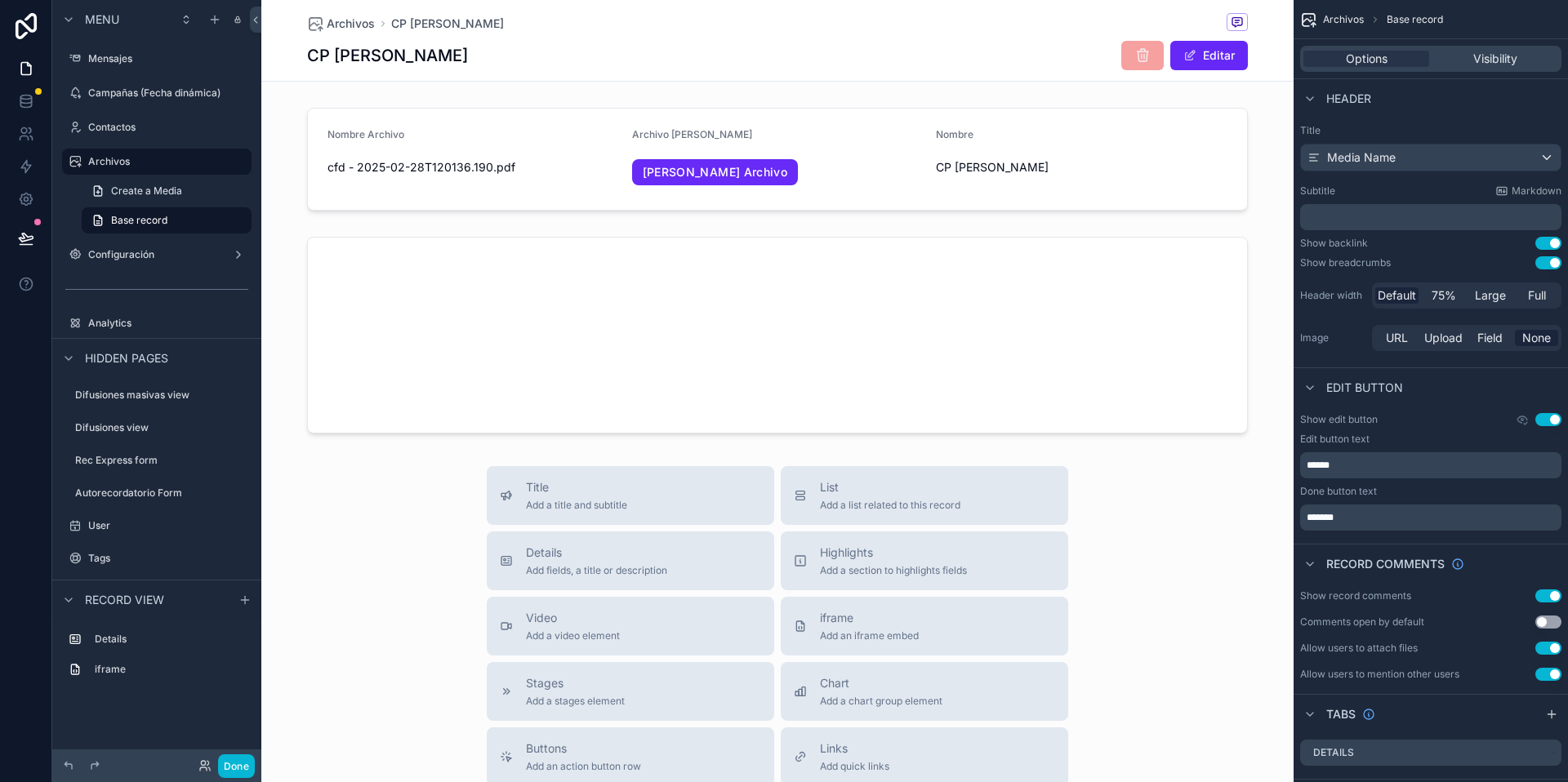
scroll to position [10, 0]
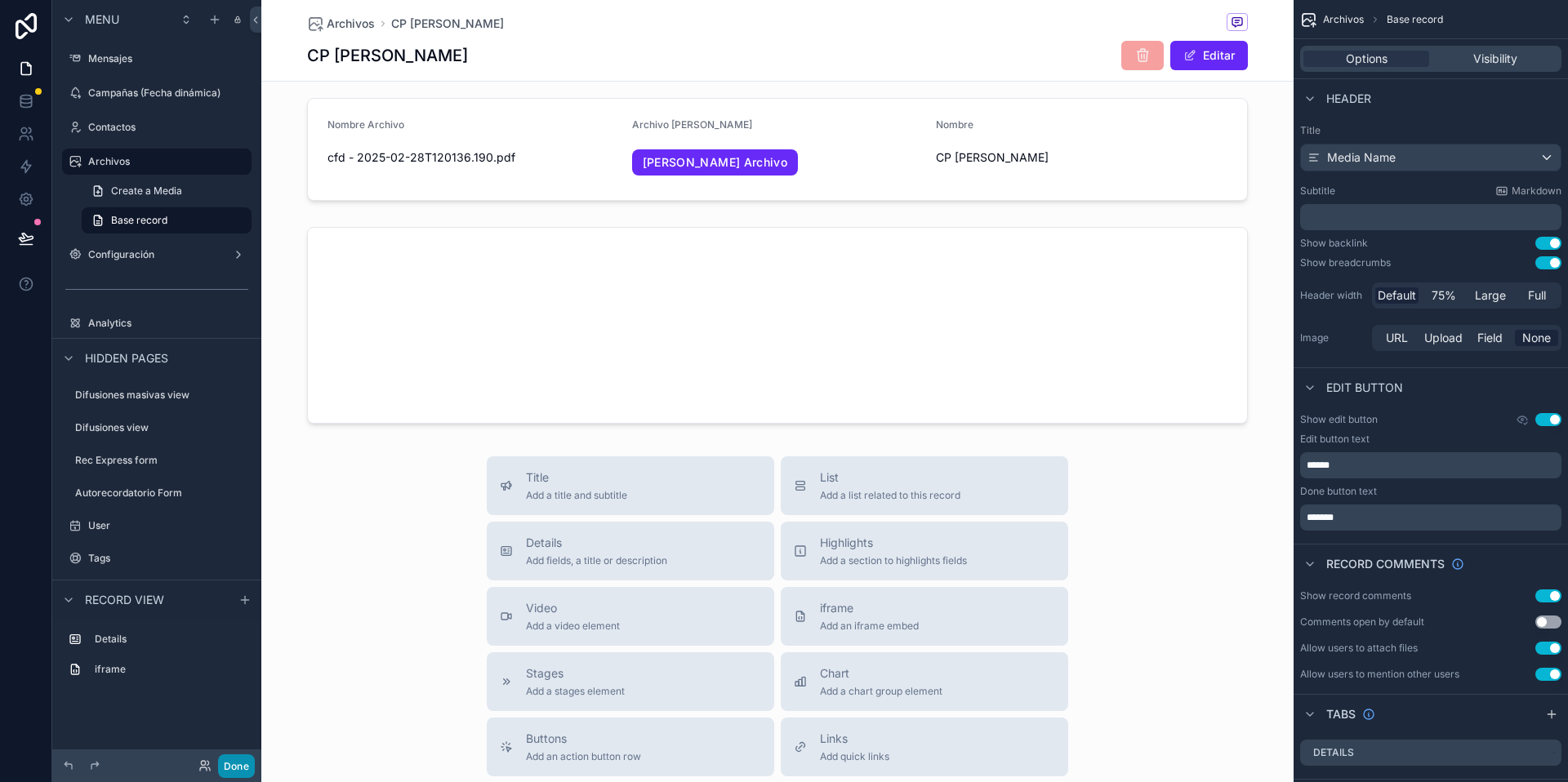
click at [234, 771] on button "Done" at bounding box center [236, 766] width 36 height 23
